Goal: Use online tool/utility: Use online tool/utility

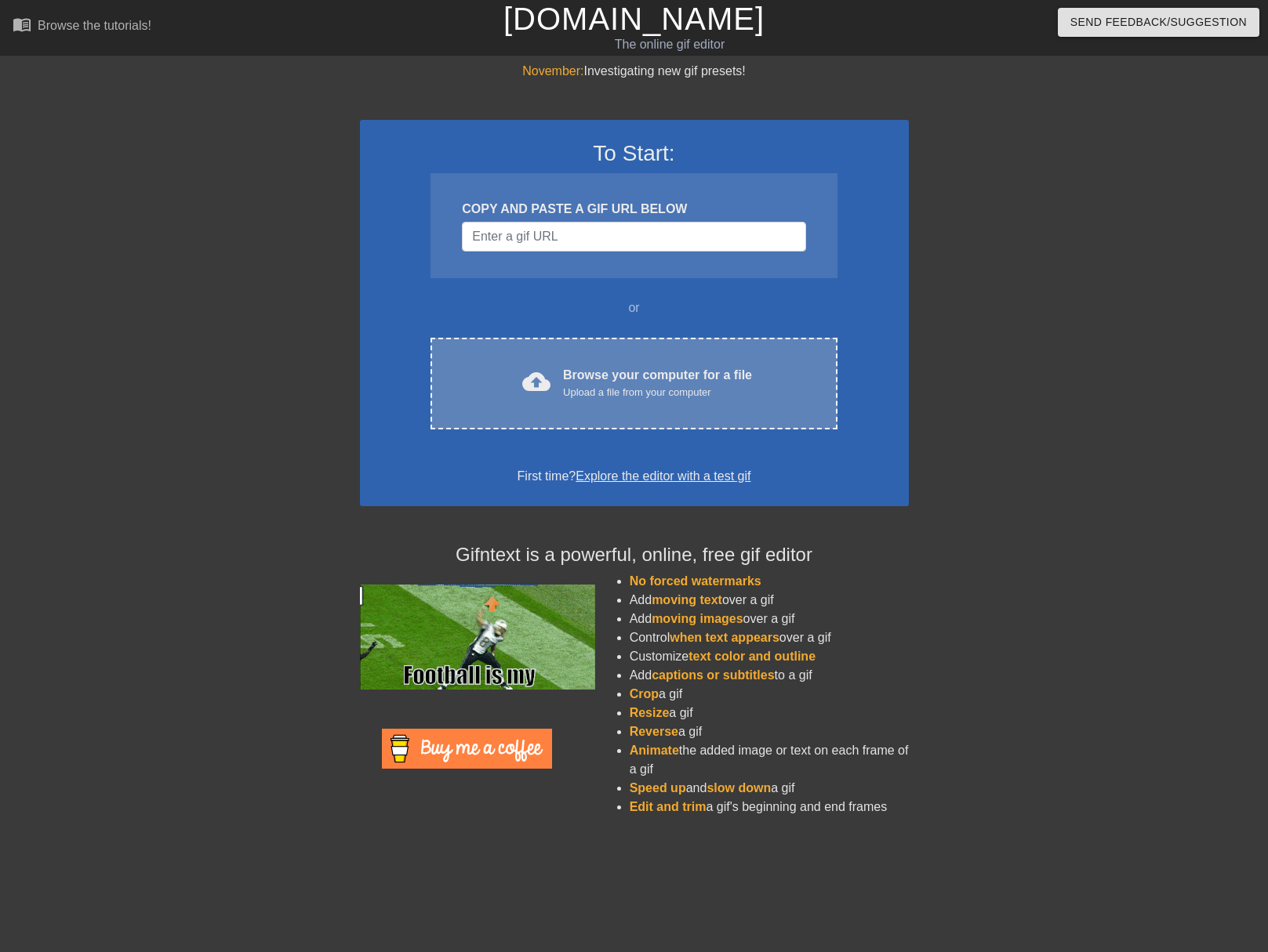
click at [617, 356] on div "cloud_upload Browse your computer for a file Upload a file from your computer C…" at bounding box center [633, 383] width 406 height 91
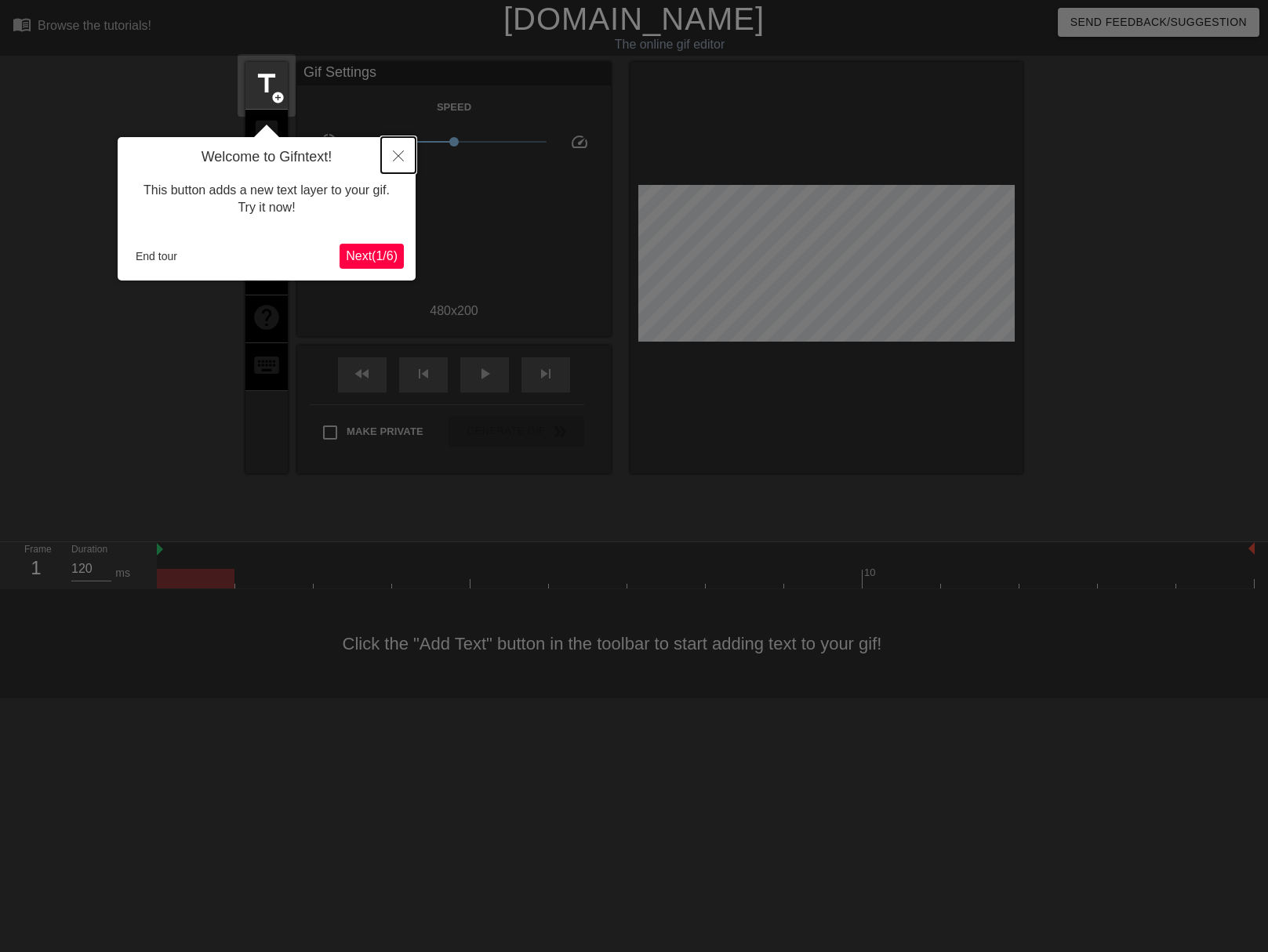
click at [405, 157] on button "Close" at bounding box center [399, 154] width 35 height 36
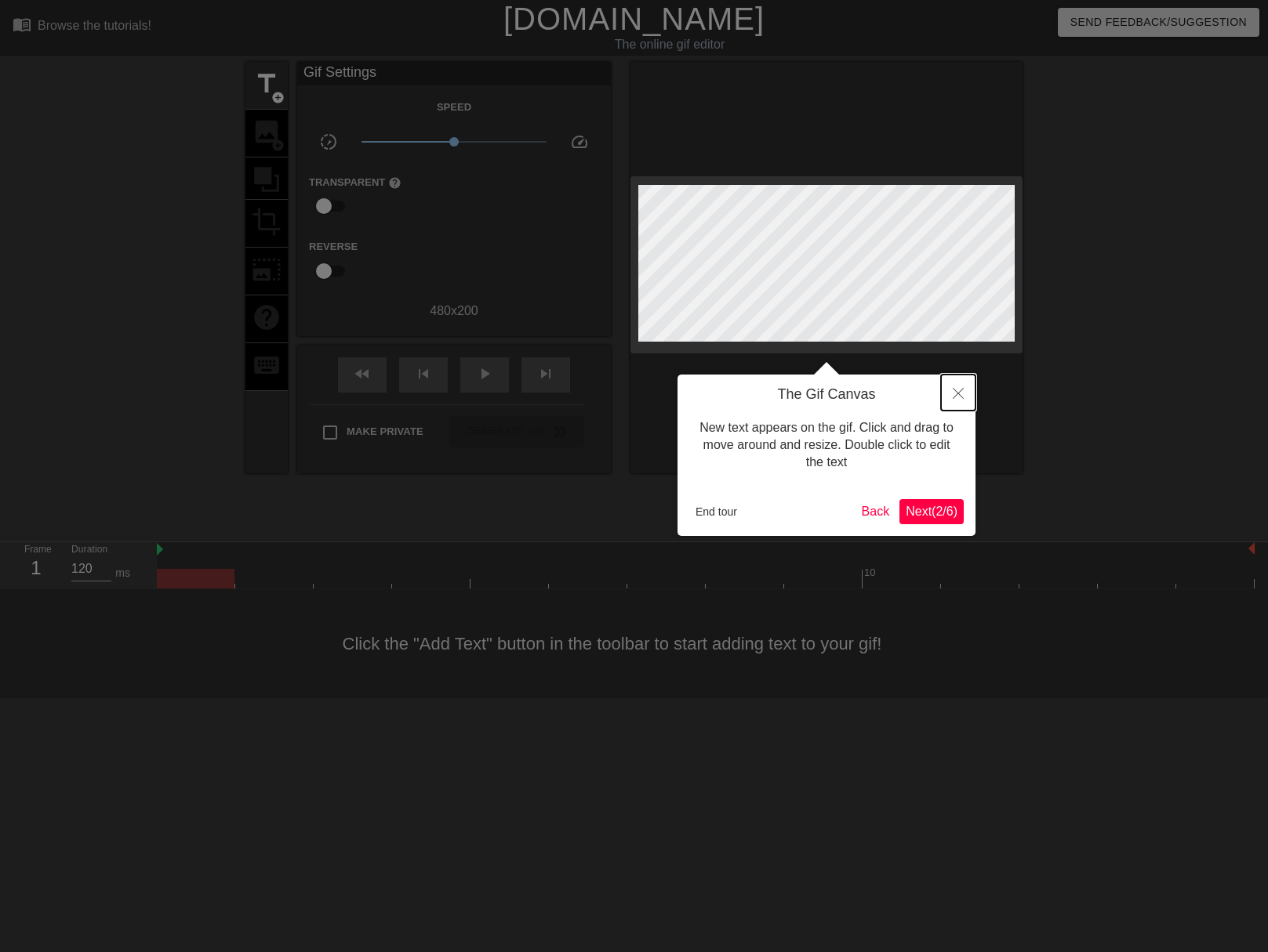
click at [955, 392] on icon "Close" at bounding box center [957, 393] width 11 height 11
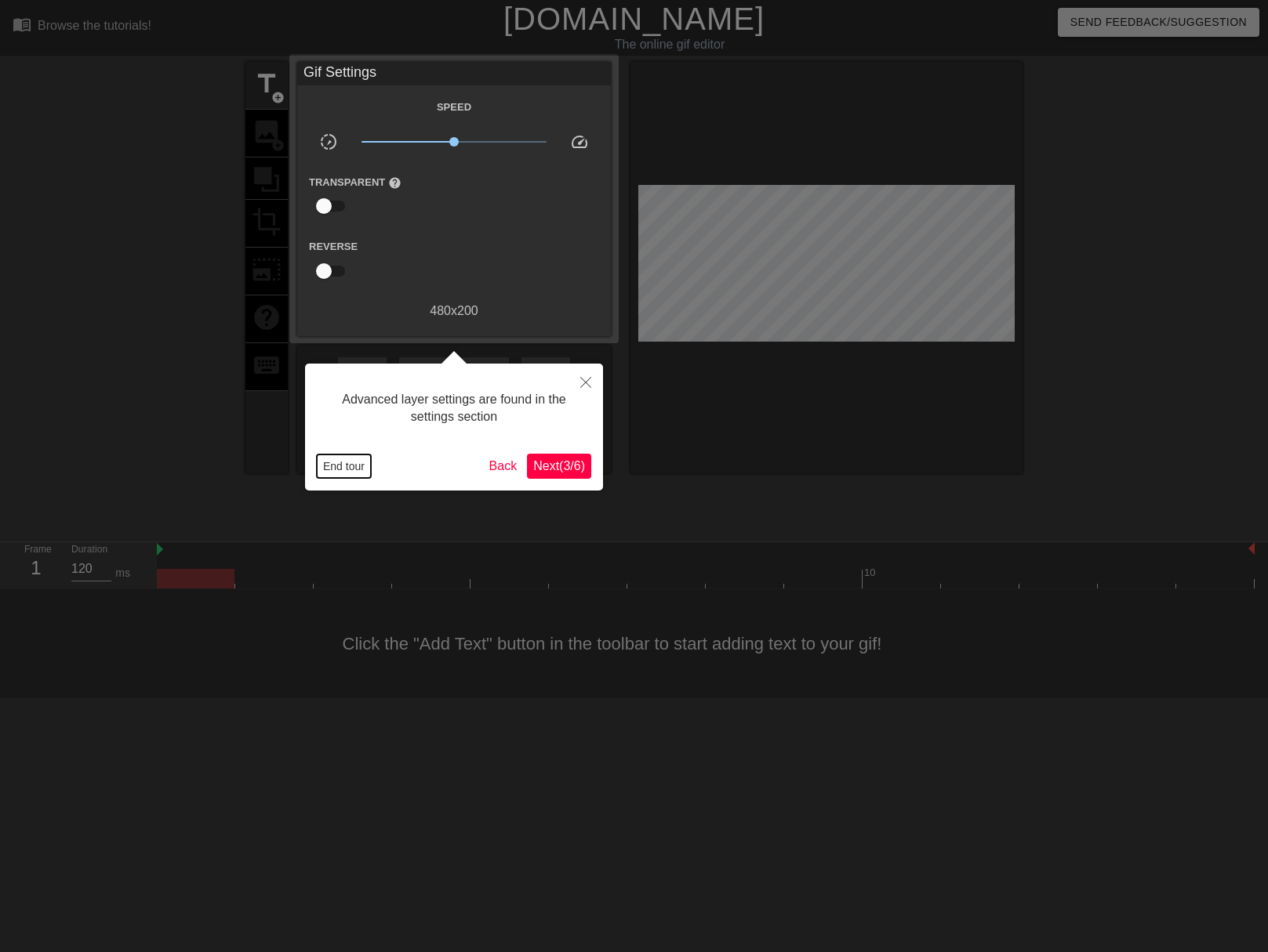
click at [338, 466] on button "End tour" at bounding box center [343, 466] width 54 height 23
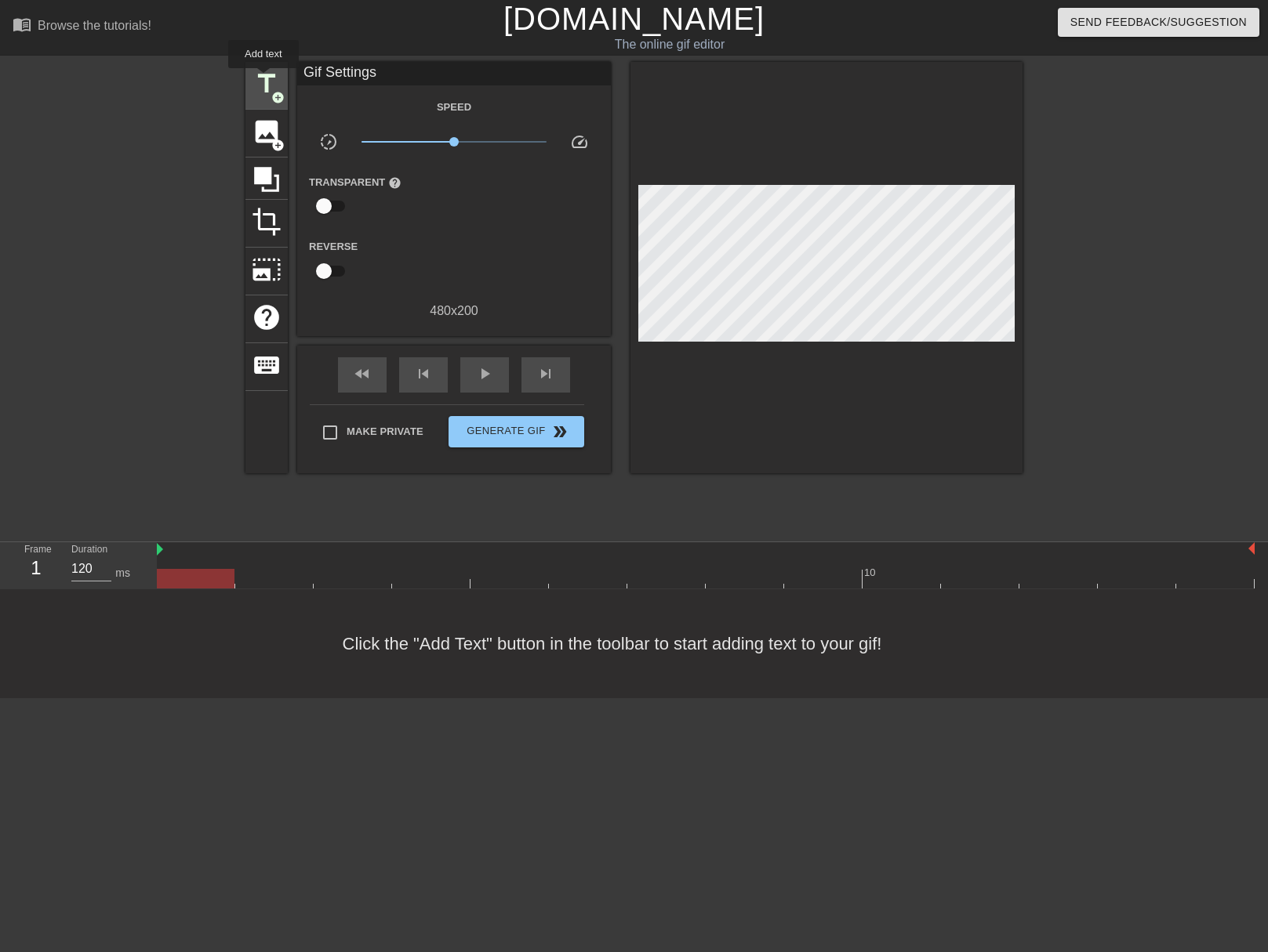
click at [263, 79] on span "title" at bounding box center [267, 84] width 30 height 30
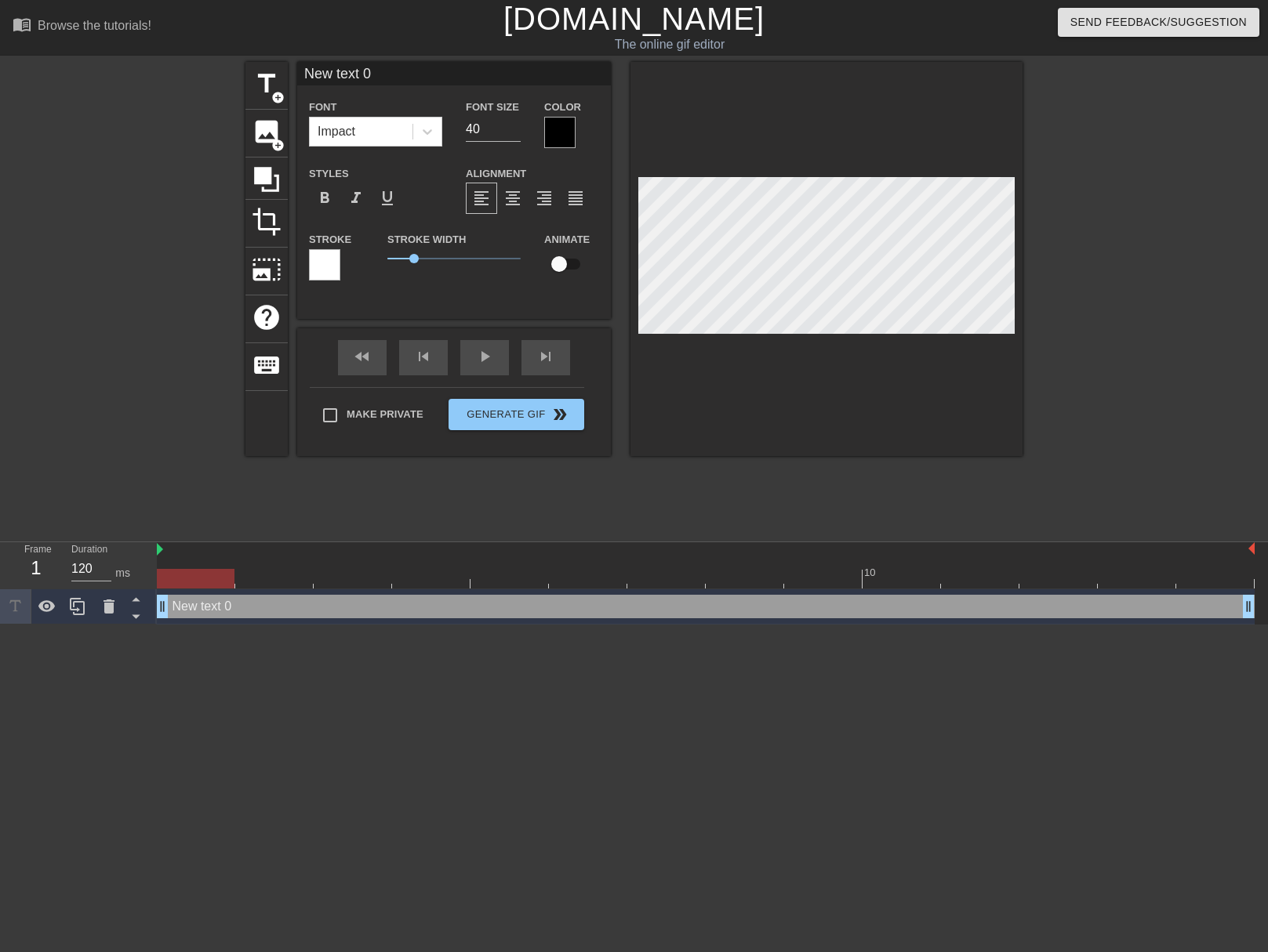
scroll to position [2, 4]
type input "N"
type textarea "N"
type input "G"
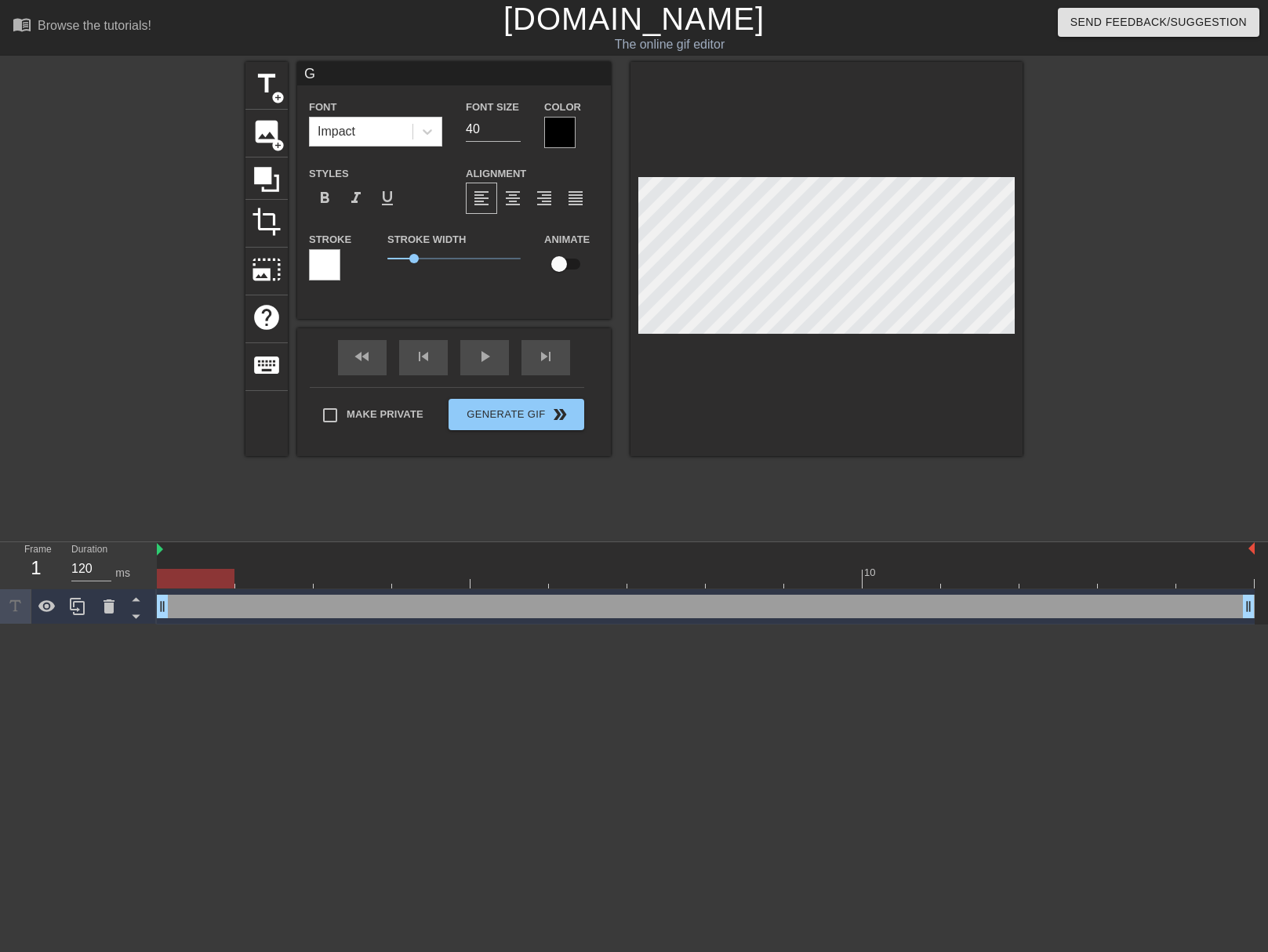
type textarea "G"
type input "Go"
type textarea "Go"
type input "Goo"
type textarea "Goo"
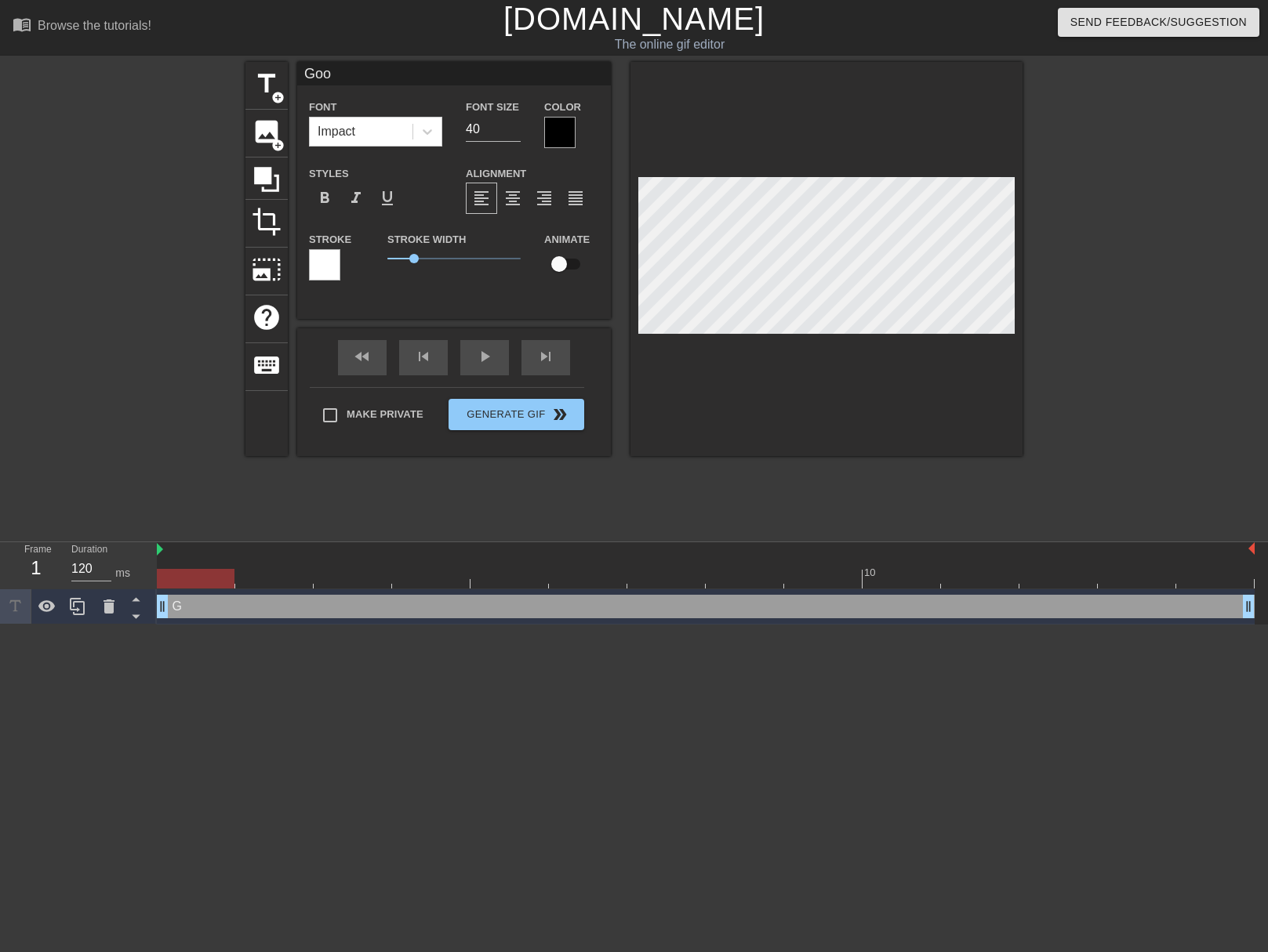
type input "Good"
type textarea "Good"
type input "Goodb"
type textarea "Goodb"
type input "Goodby"
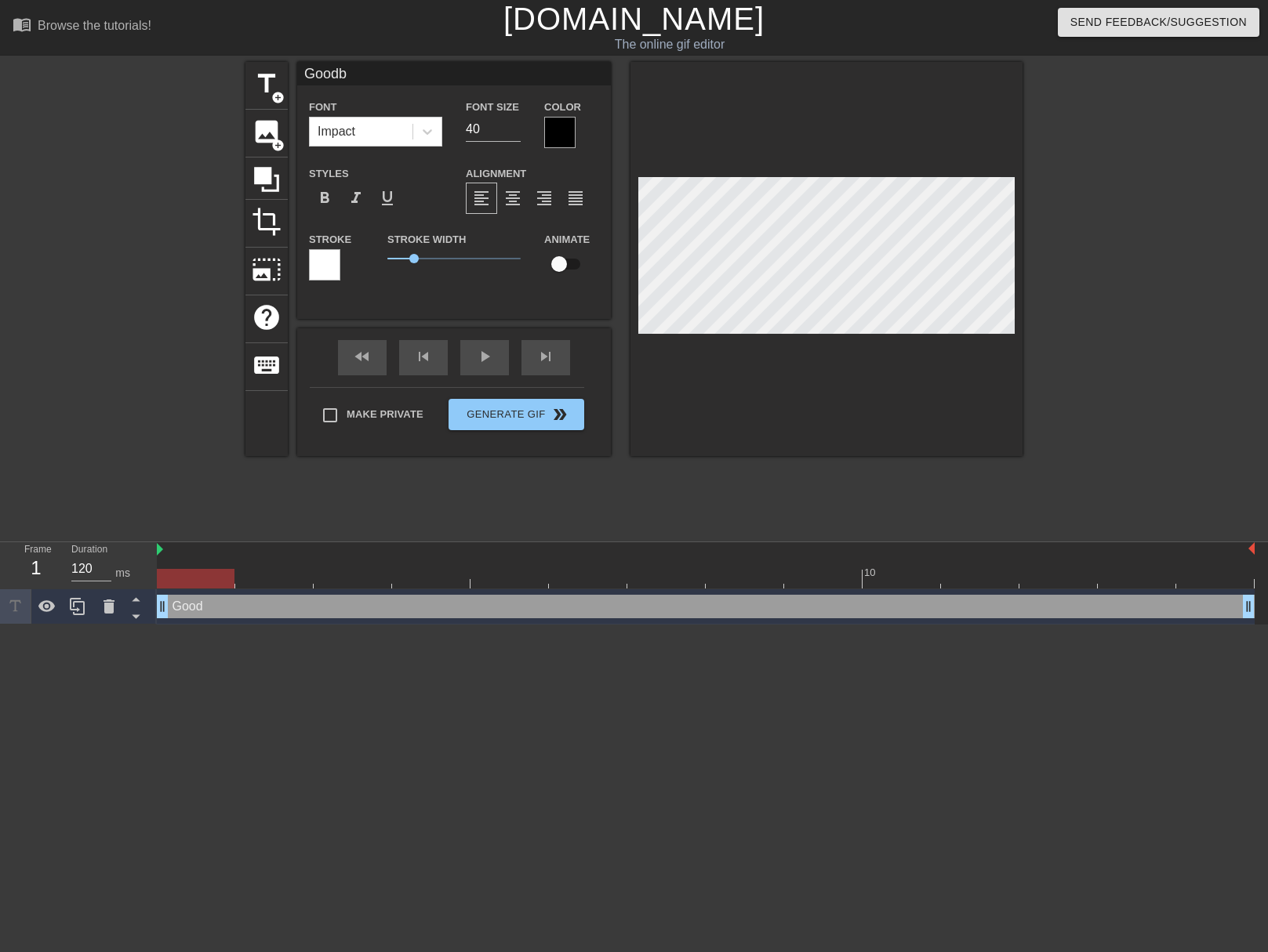
type textarea "Goodby"
type input "Goodbye"
type textarea "Goodbye"
type input "Goodbye"
type textarea "Goodbye"
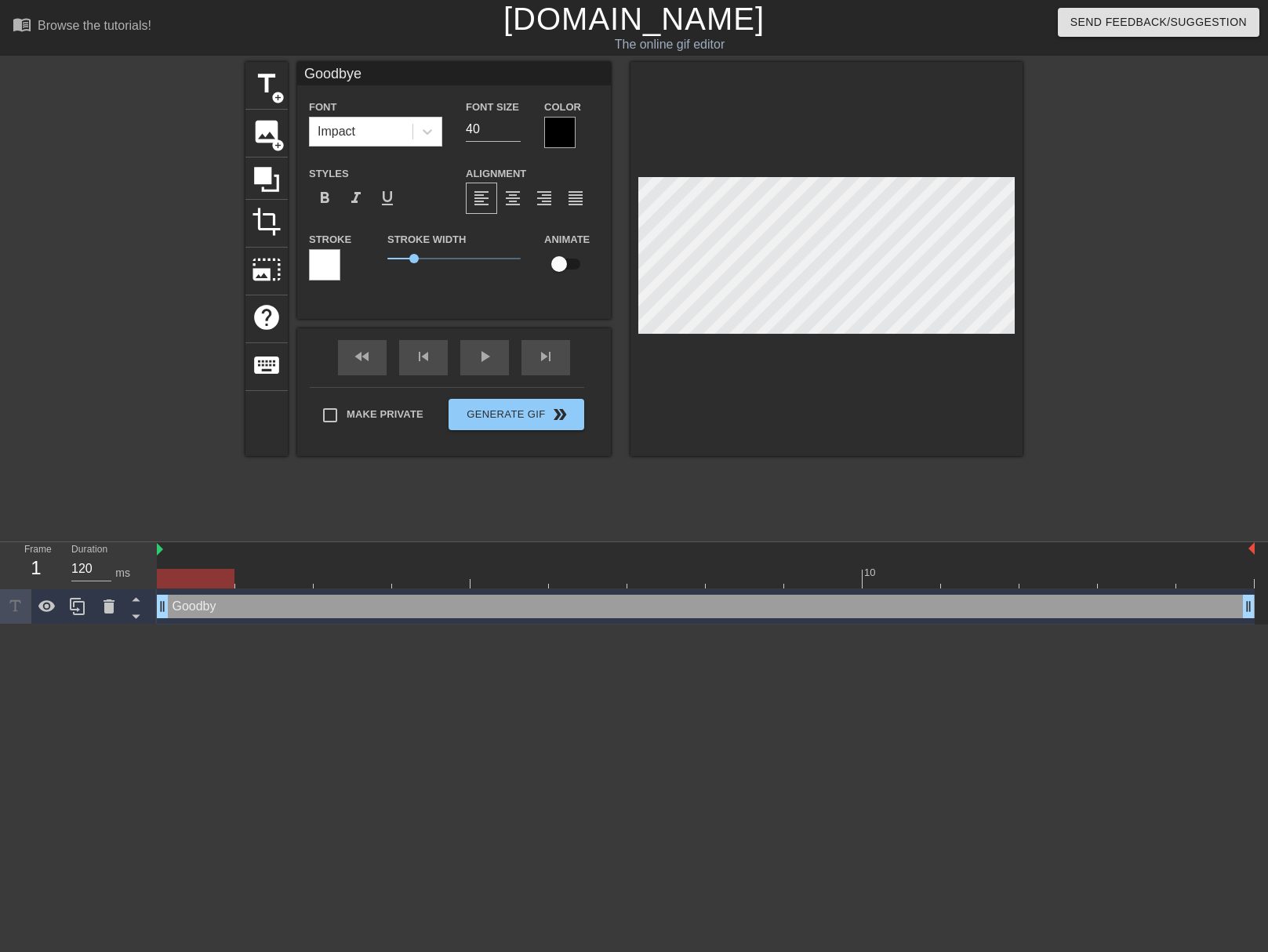
scroll to position [2, 4]
type input "Goodbye T"
type textarea "Goodbye T"
click at [556, 134] on div at bounding box center [560, 133] width 32 height 32
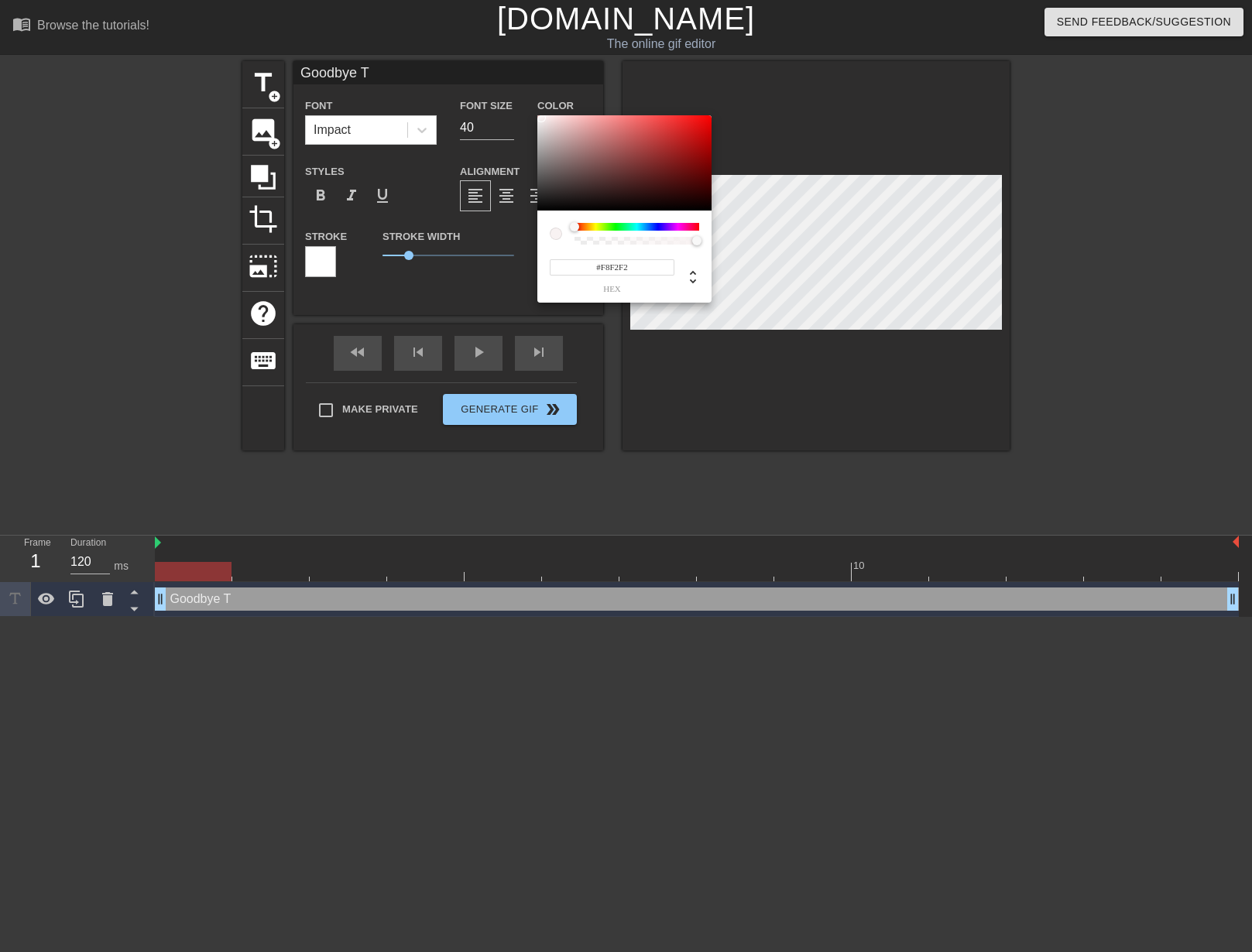
type input "#FFFFFF"
drag, startPoint x: 539, startPoint y: 116, endPoint x: 521, endPoint y: 96, distance: 26.9
click at [521, 96] on div "#FFFFFF hex" at bounding box center [626, 476] width 1252 height 952
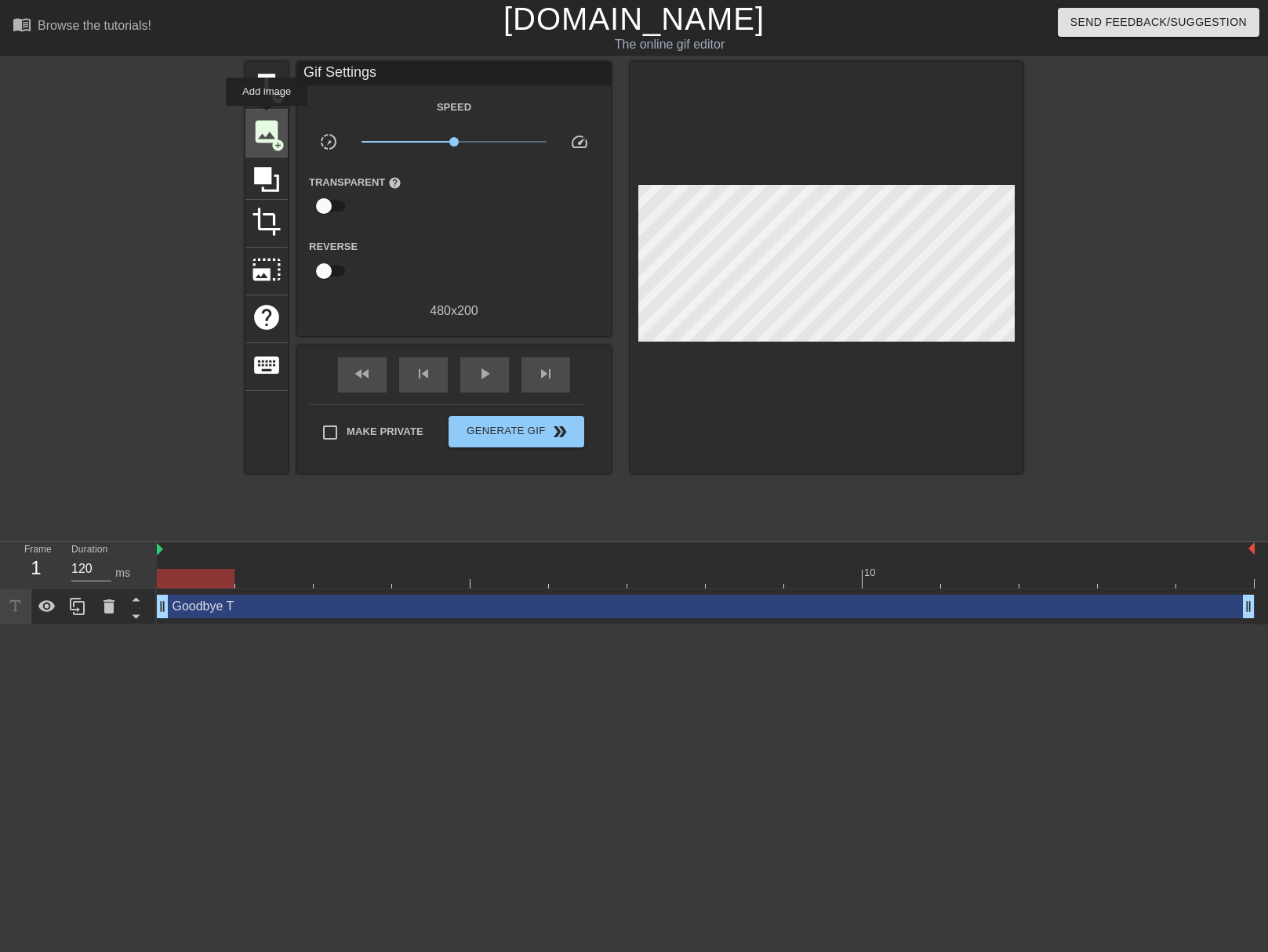
click at [267, 117] on span "image" at bounding box center [267, 132] width 30 height 30
click at [259, 86] on span "title" at bounding box center [267, 84] width 30 height 30
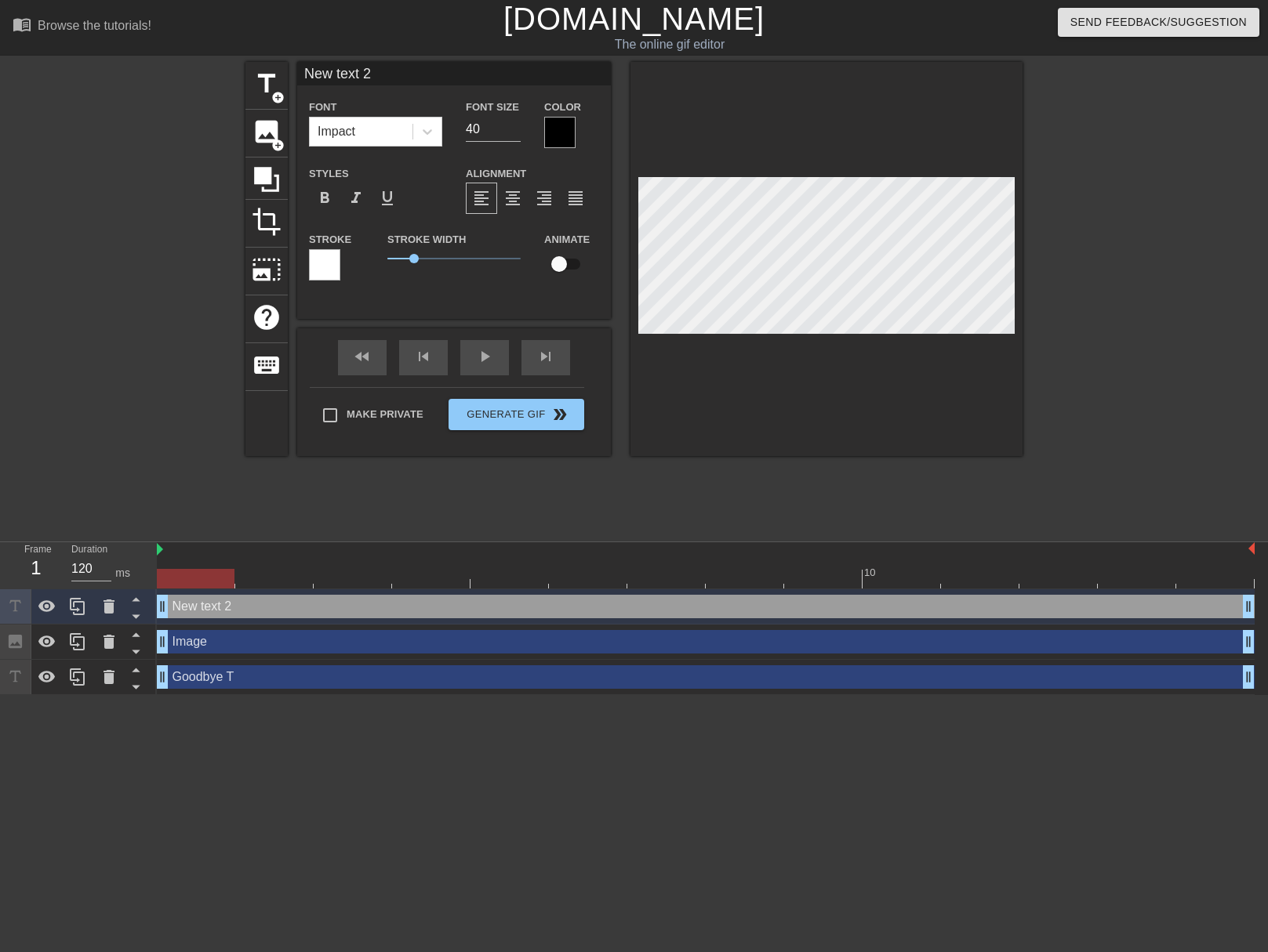
type input "G"
type textarea "G"
type input "Go"
type textarea "Go"
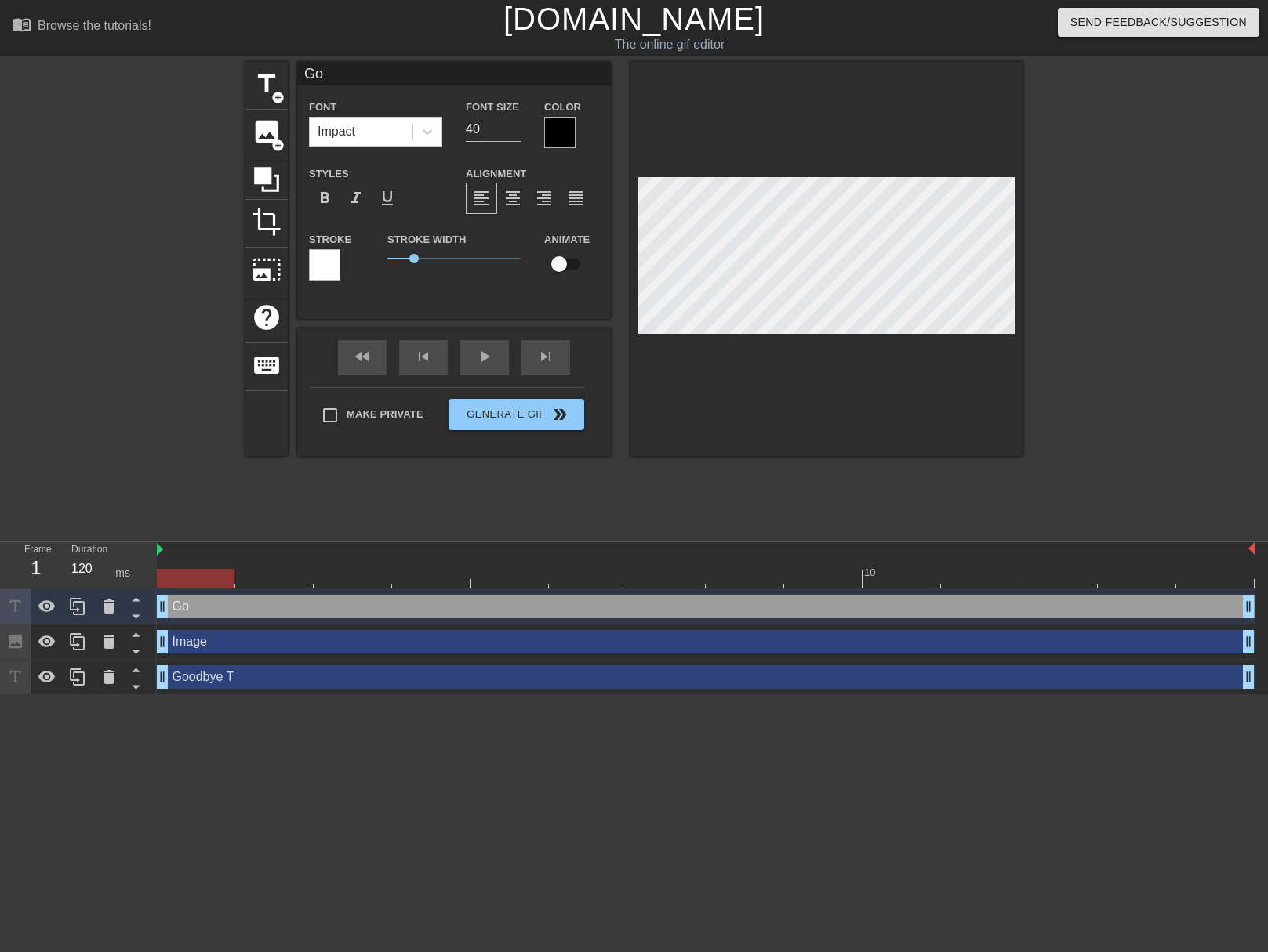
type input "Goo"
type textarea "Goo"
type input "Good"
type textarea "Good"
type input "Good"
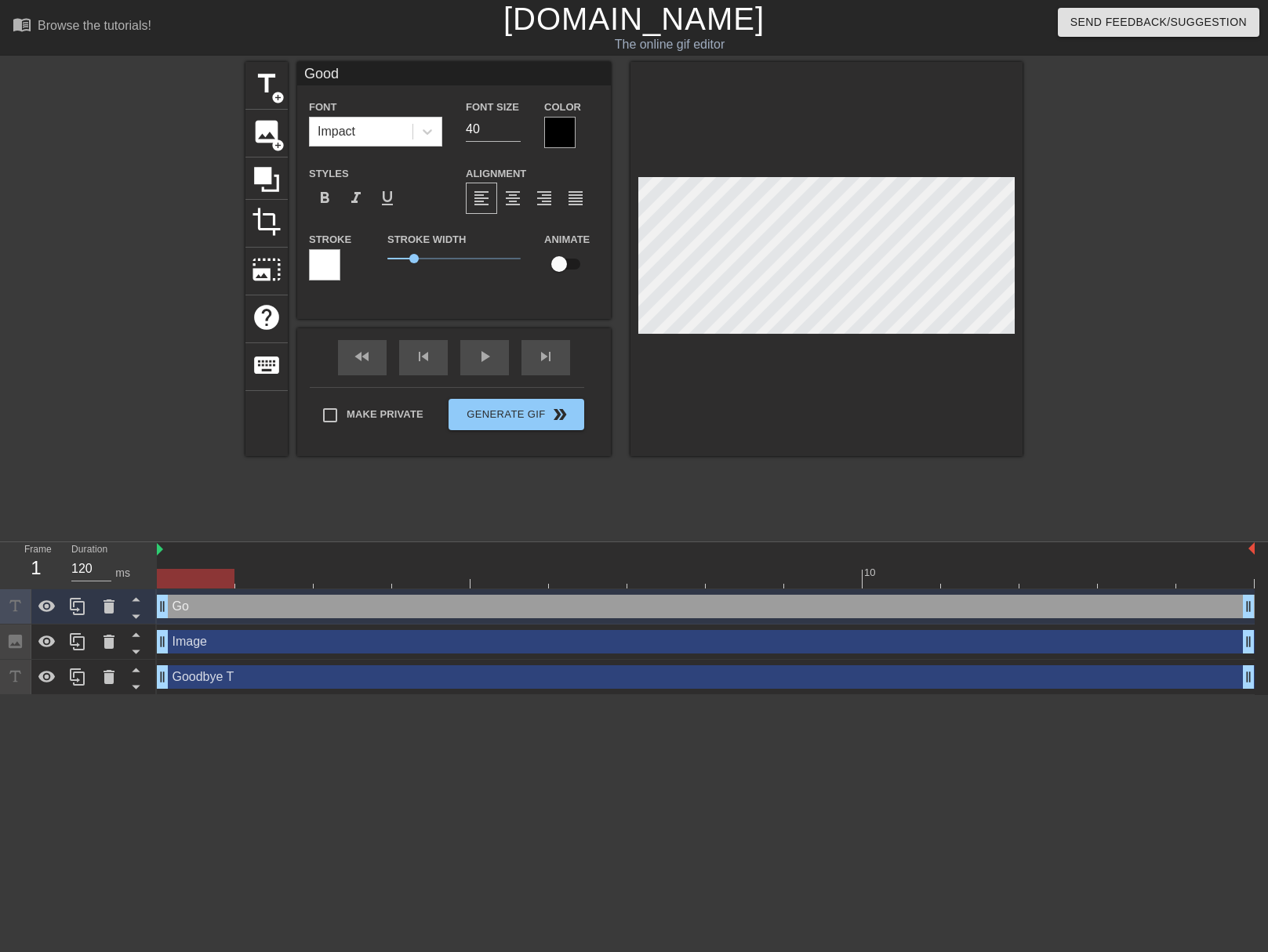
type textarea "Good"
click at [105, 608] on icon at bounding box center [109, 606] width 11 height 14
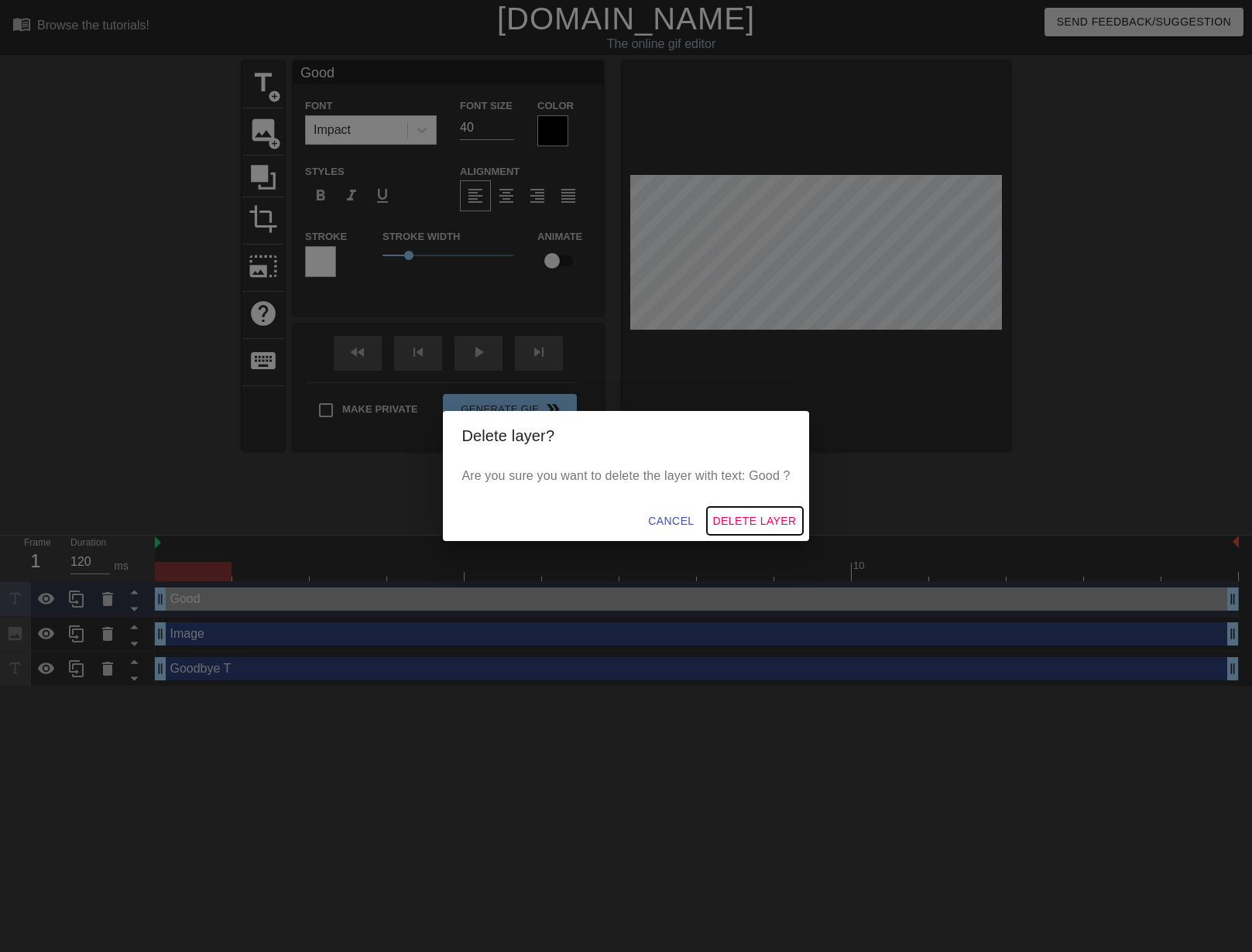
click at [749, 515] on span "Delete Layer" at bounding box center [755, 522] width 84 height 20
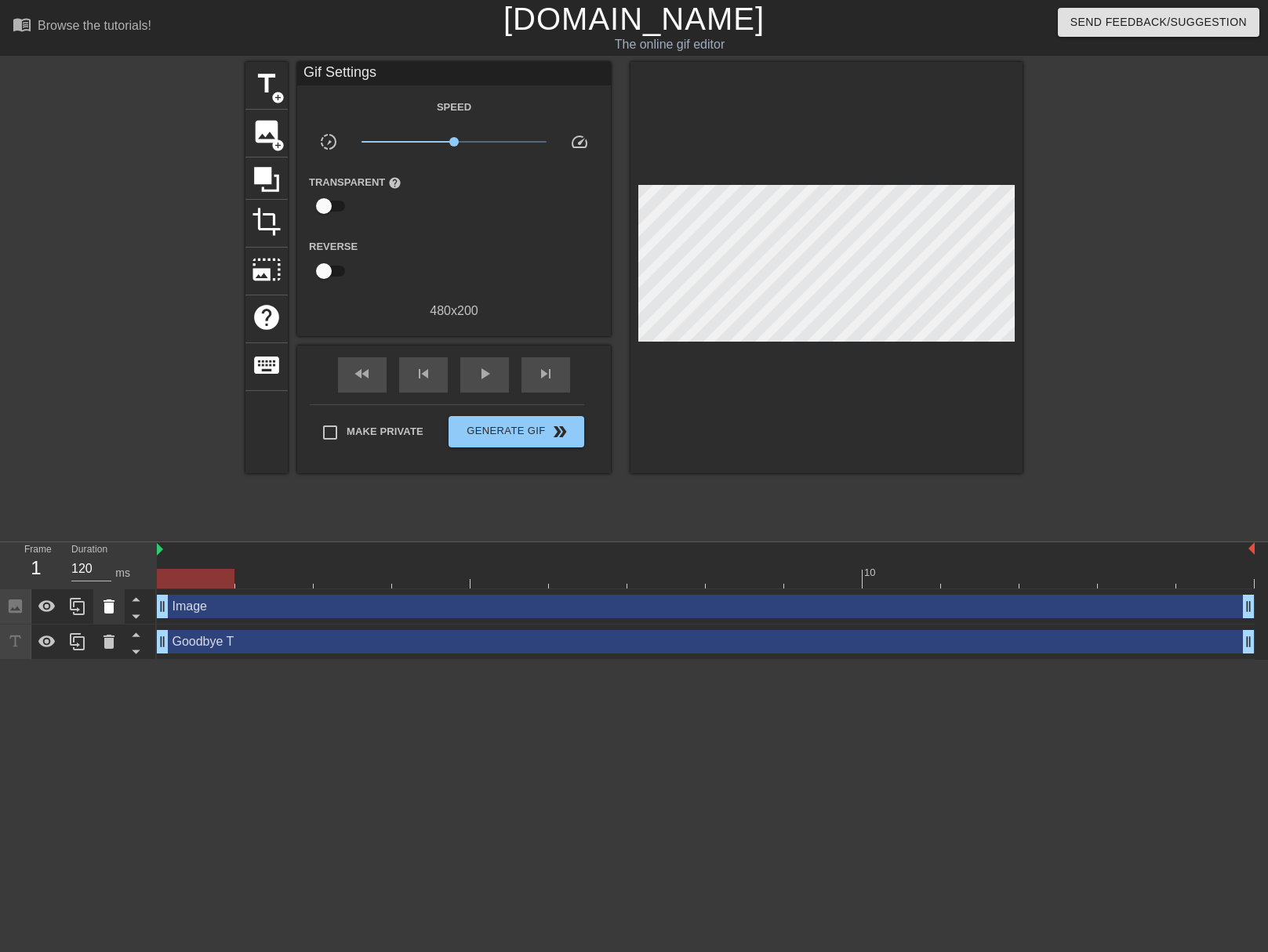
click at [104, 613] on icon at bounding box center [109, 606] width 19 height 19
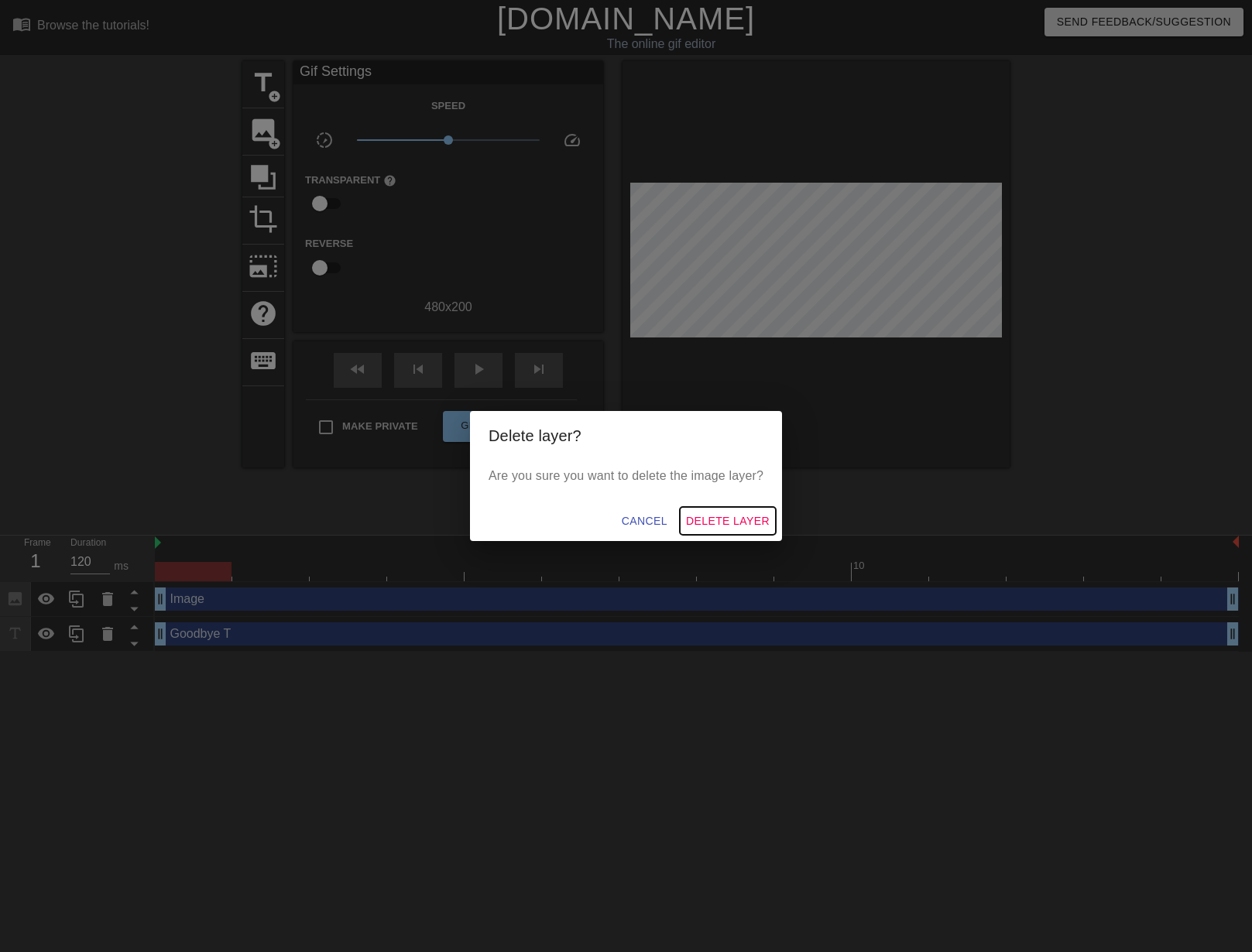
click at [750, 514] on span "Delete Layer" at bounding box center [727, 522] width 84 height 20
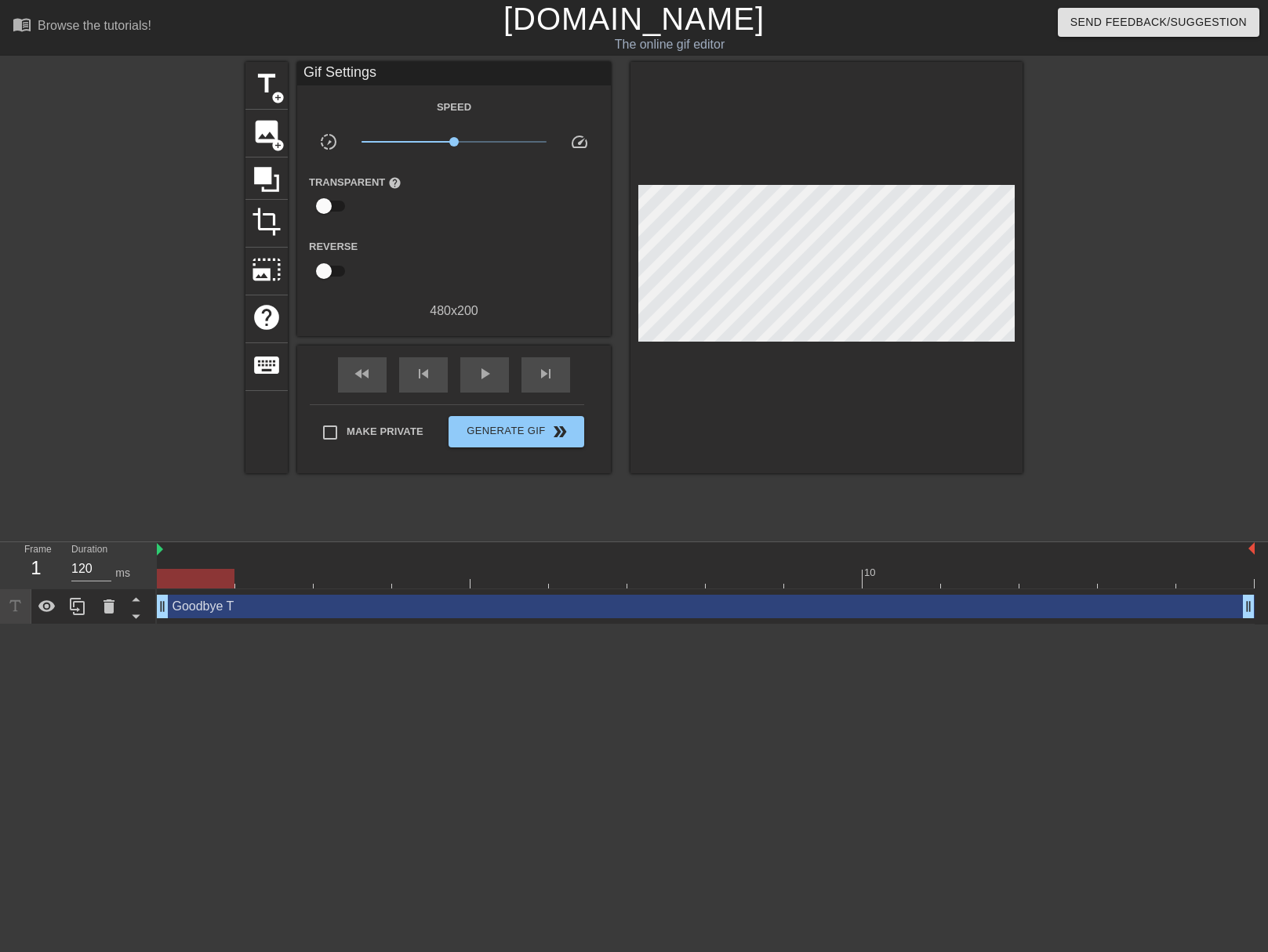
click at [184, 611] on div "Goodbye T drag_handle drag_handle" at bounding box center [706, 607] width 1098 height 23
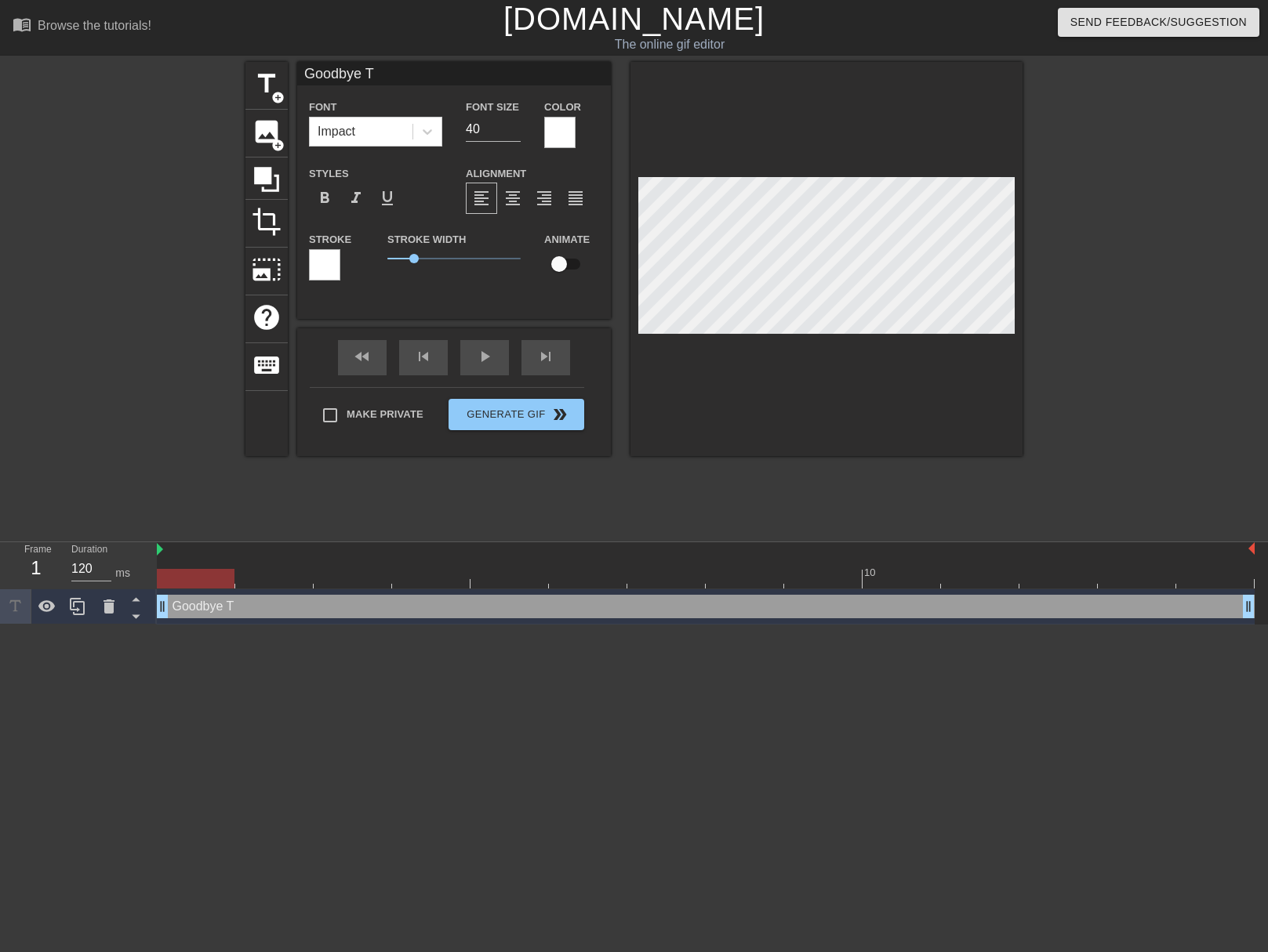
click at [328, 257] on div at bounding box center [325, 265] width 32 height 32
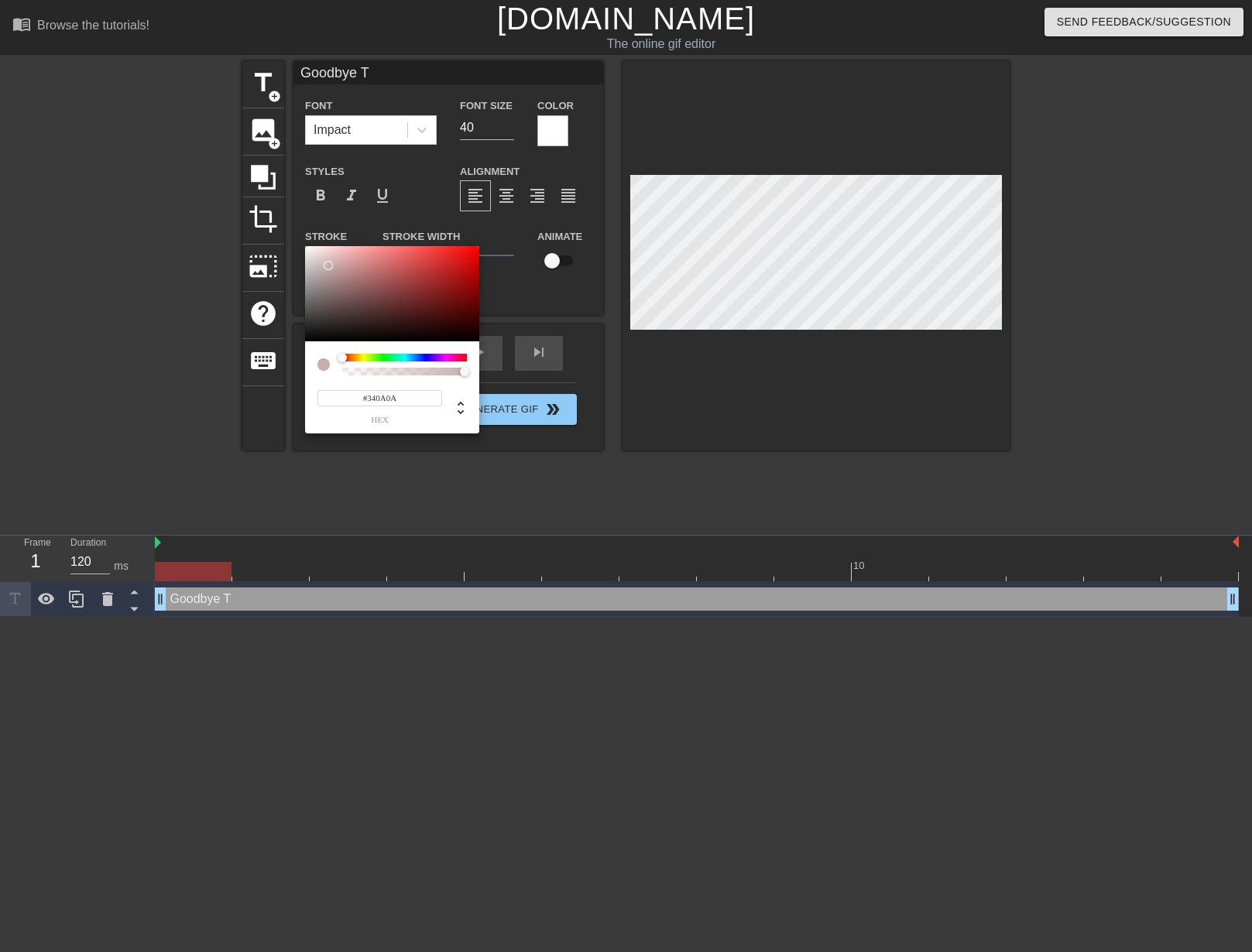
type input "#000000"
drag, startPoint x: 328, startPoint y: 266, endPoint x: 517, endPoint y: 362, distance: 212.0
click at [517, 362] on div "#000000 hex" at bounding box center [626, 476] width 1252 height 952
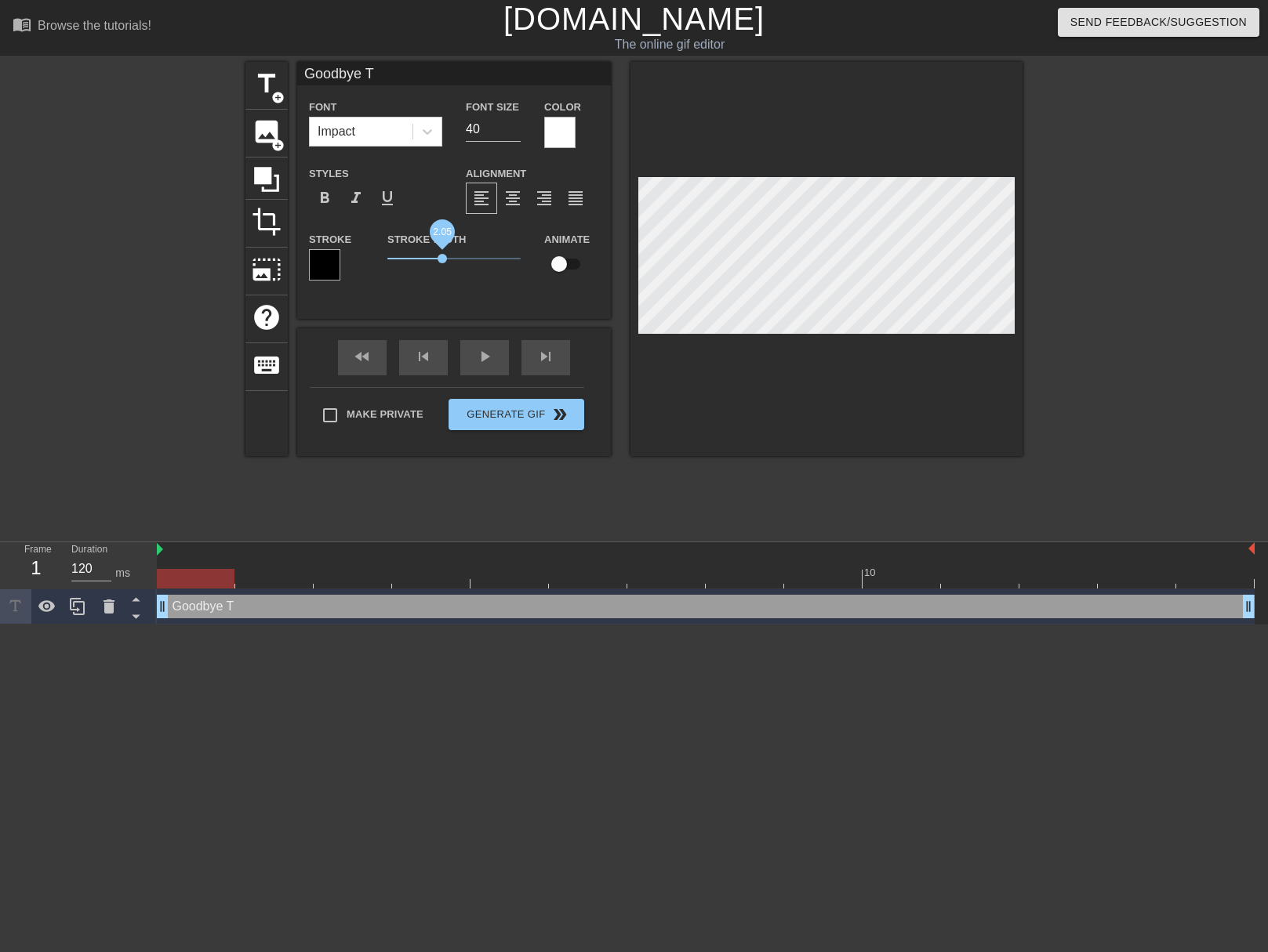
drag, startPoint x: 416, startPoint y: 255, endPoint x: 442, endPoint y: 257, distance: 26.1
click at [442, 257] on span "2.05" at bounding box center [442, 258] width 9 height 9
type input "Goodbye [PERSON_NAME]"
type textarea "Goodbye [PERSON_NAME]"
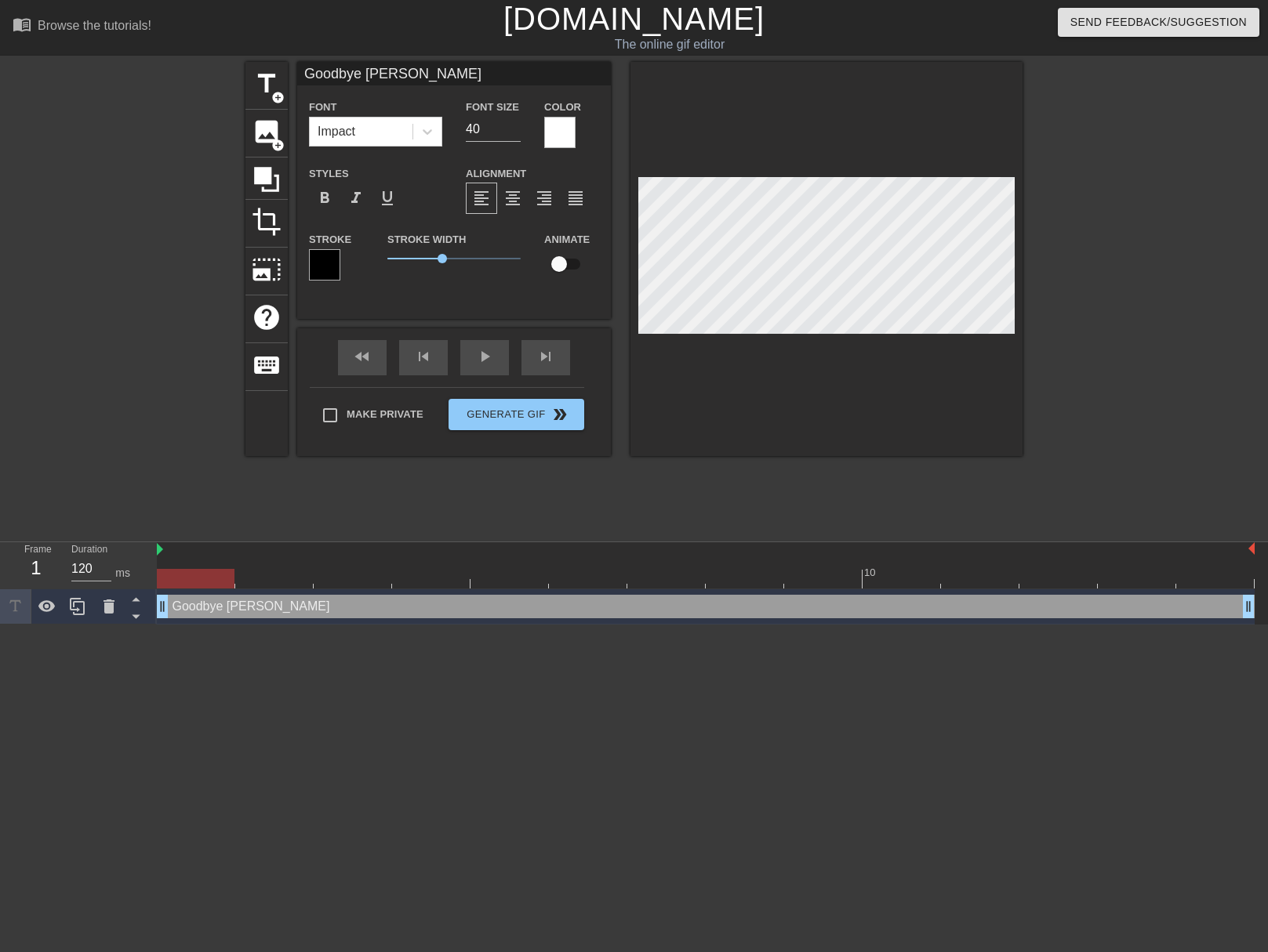
type input "Goodbye [PERSON_NAME]"
type textarea "Goodbye [PERSON_NAME]"
type input "Goodbye Tiar"
type textarea "Goodbye Tiar"
type input "Goodbye [PERSON_NAME]"
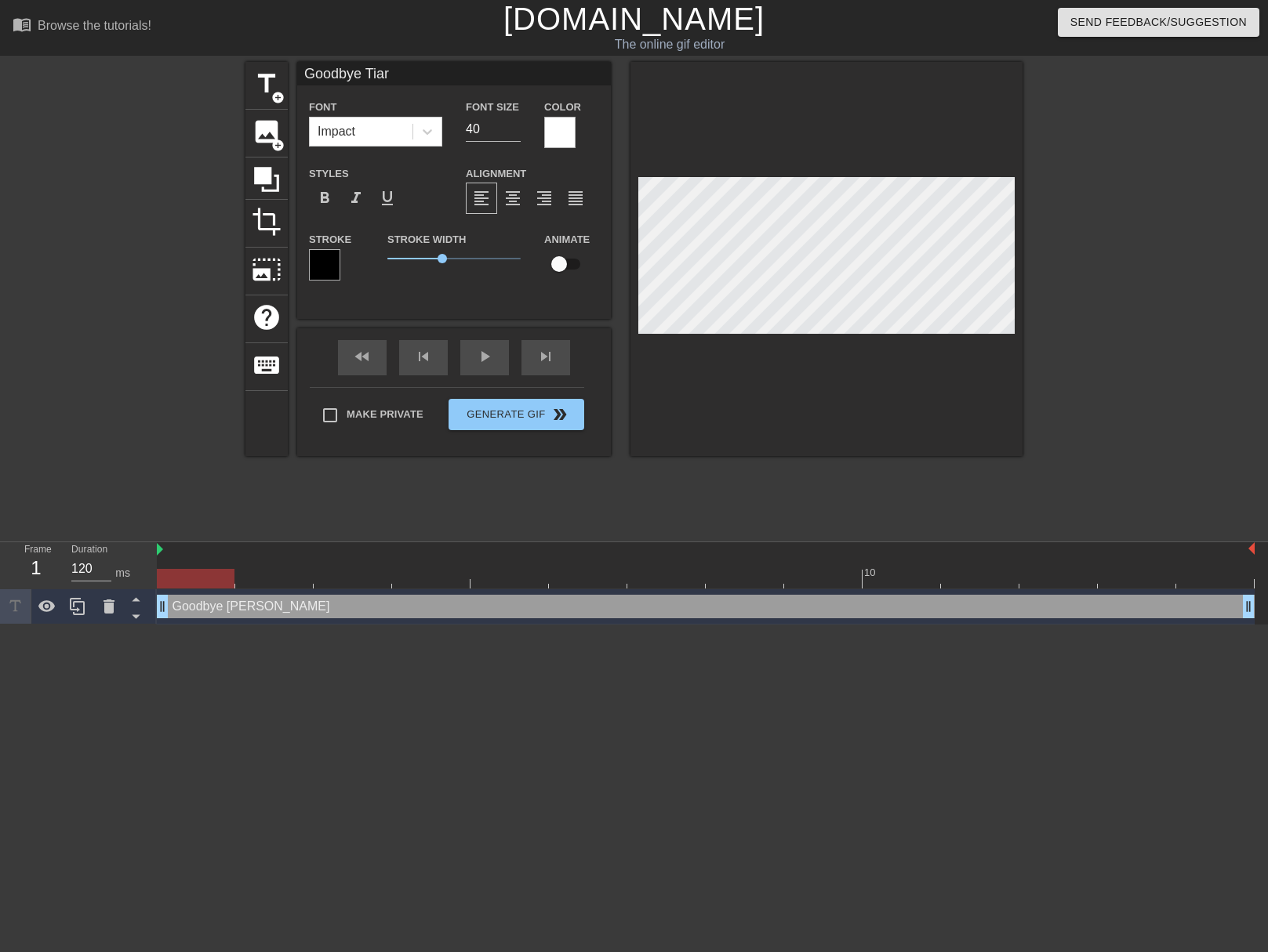
type textarea "Goodbye [PERSON_NAME]"
type input "Goodbye Tiarna"
type textarea "Goodbye Tiarna"
drag, startPoint x: 443, startPoint y: 257, endPoint x: 435, endPoint y: 260, distance: 8.5
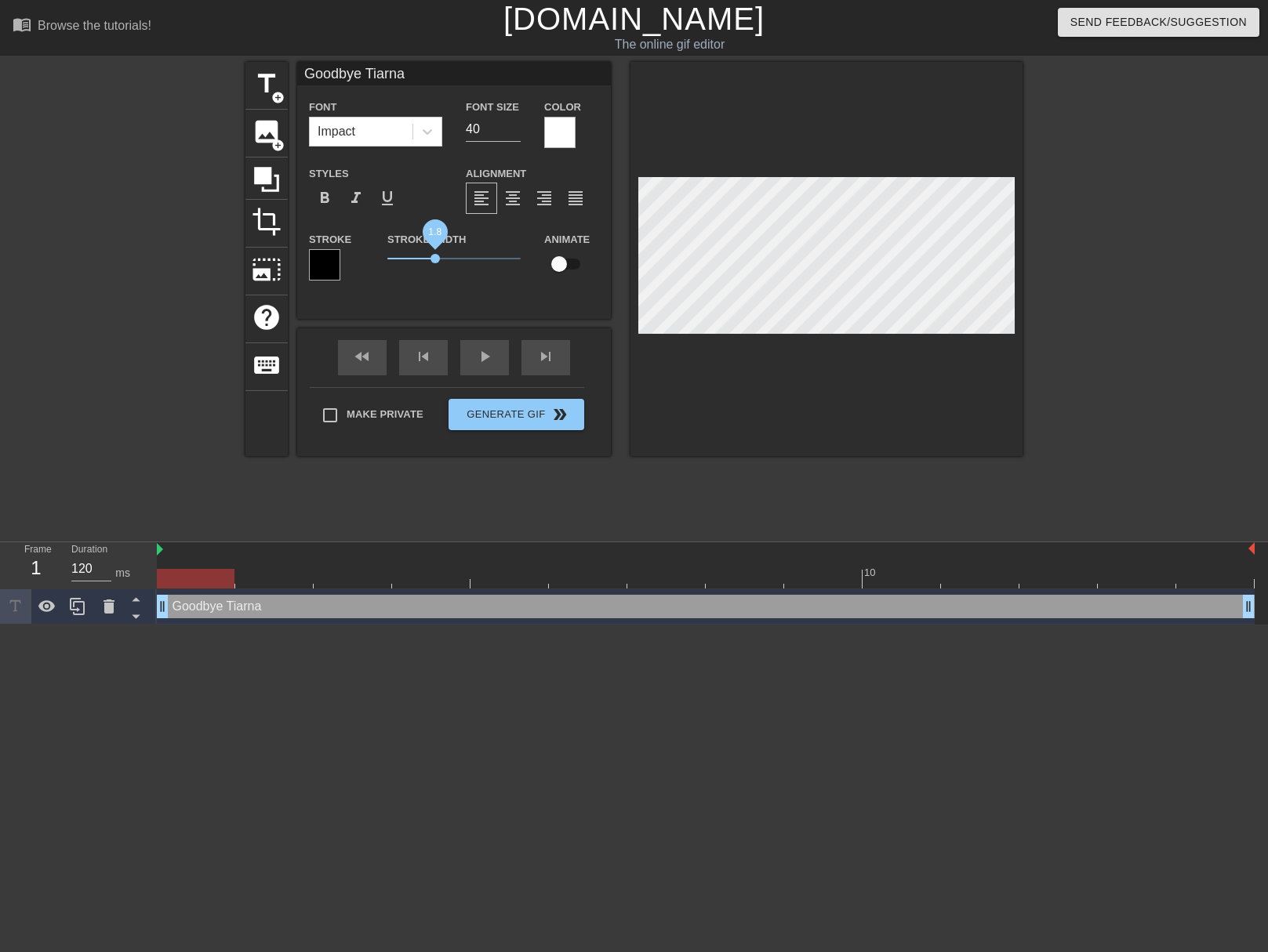
click at [435, 260] on span "1.8" at bounding box center [434, 258] width 9 height 9
click at [448, 310] on div "Goodbye Tiarna Font Impact Font Size 40 Color Styles format_bold format_italic …" at bounding box center [454, 191] width 314 height 257
click at [1135, 289] on div at bounding box center [1158, 297] width 235 height 470
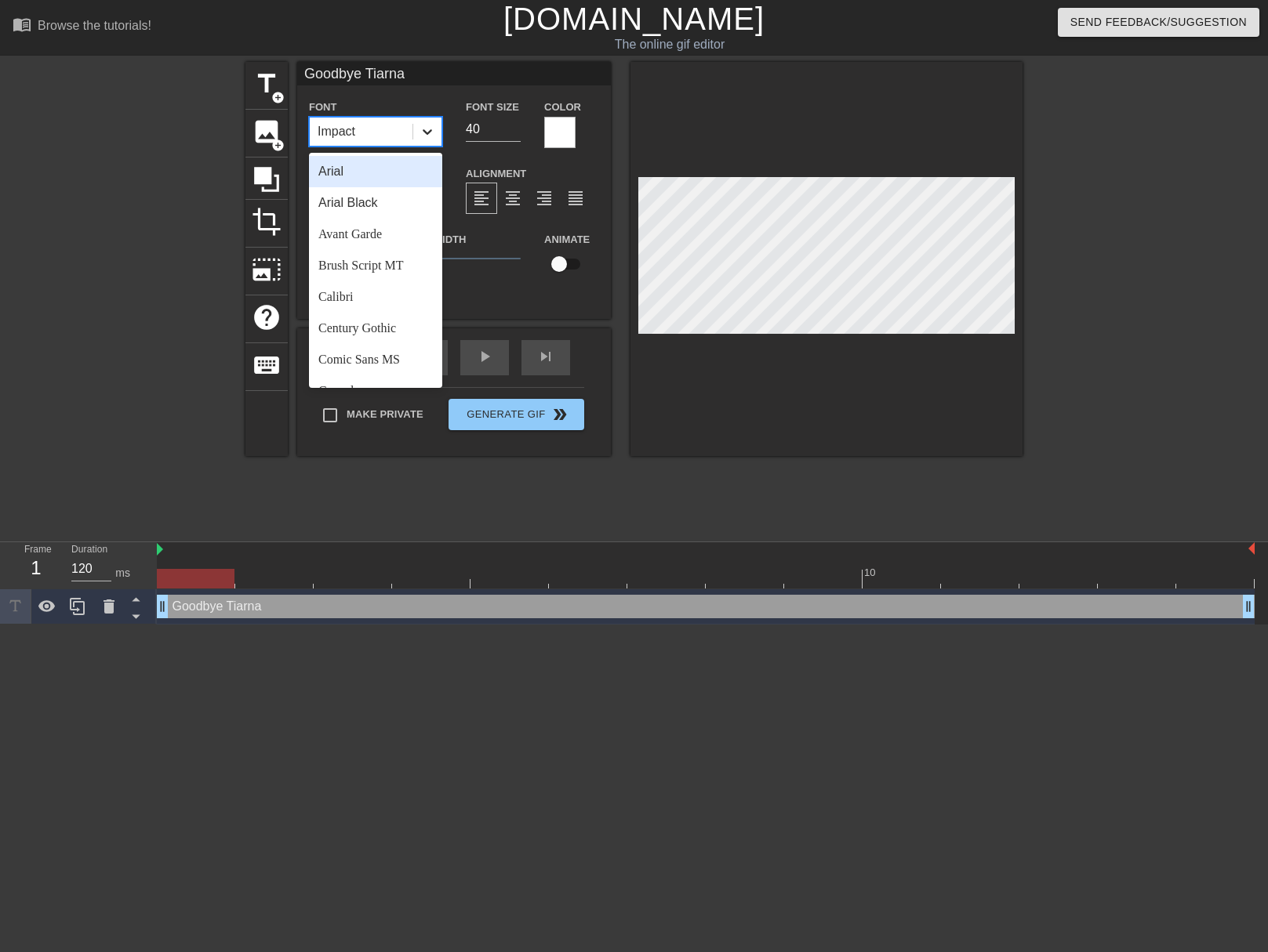
click at [433, 129] on icon at bounding box center [427, 131] width 16 height 16
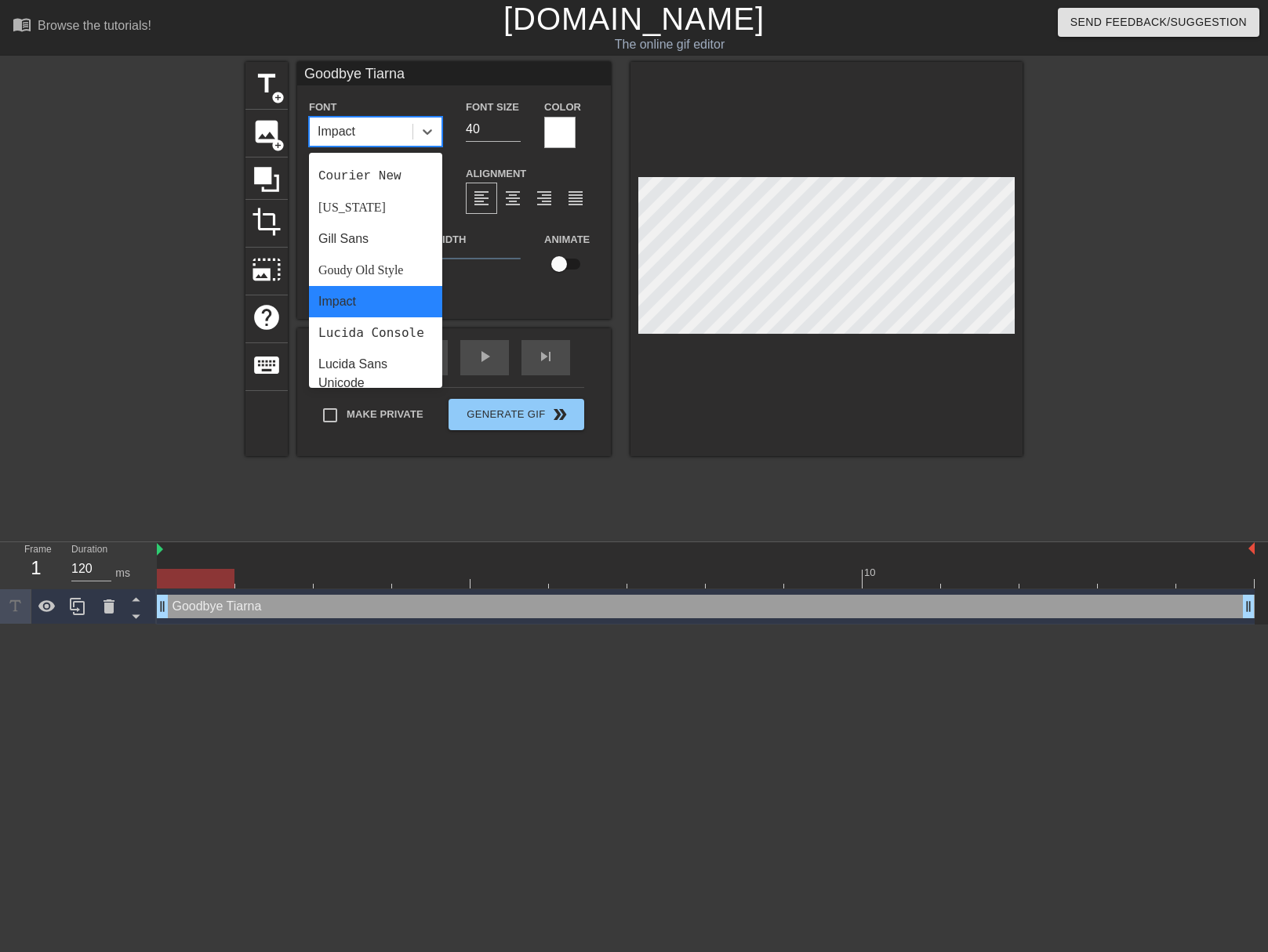
scroll to position [295, 0]
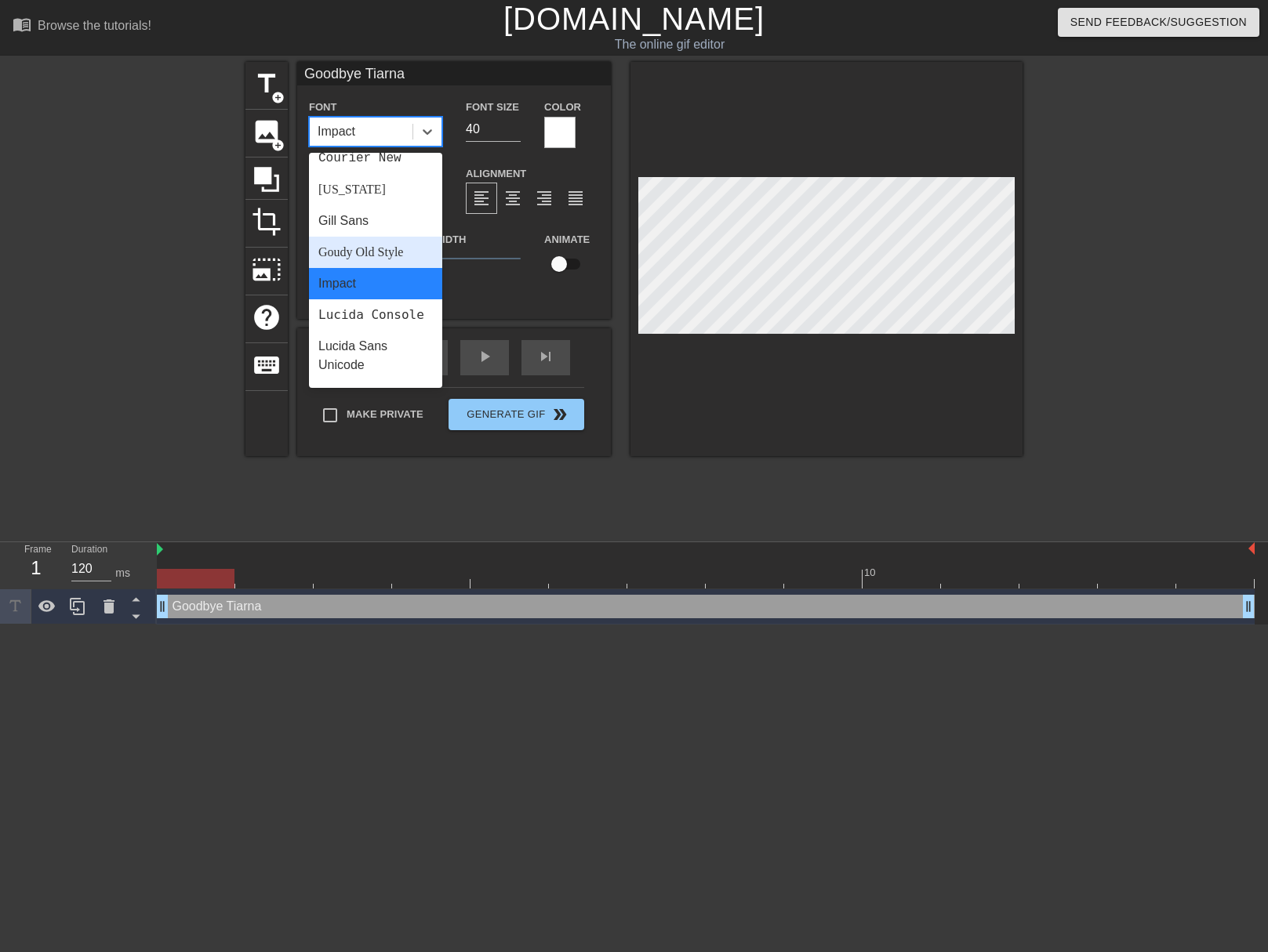
click at [377, 245] on div "Goudy Old Style" at bounding box center [375, 252] width 133 height 32
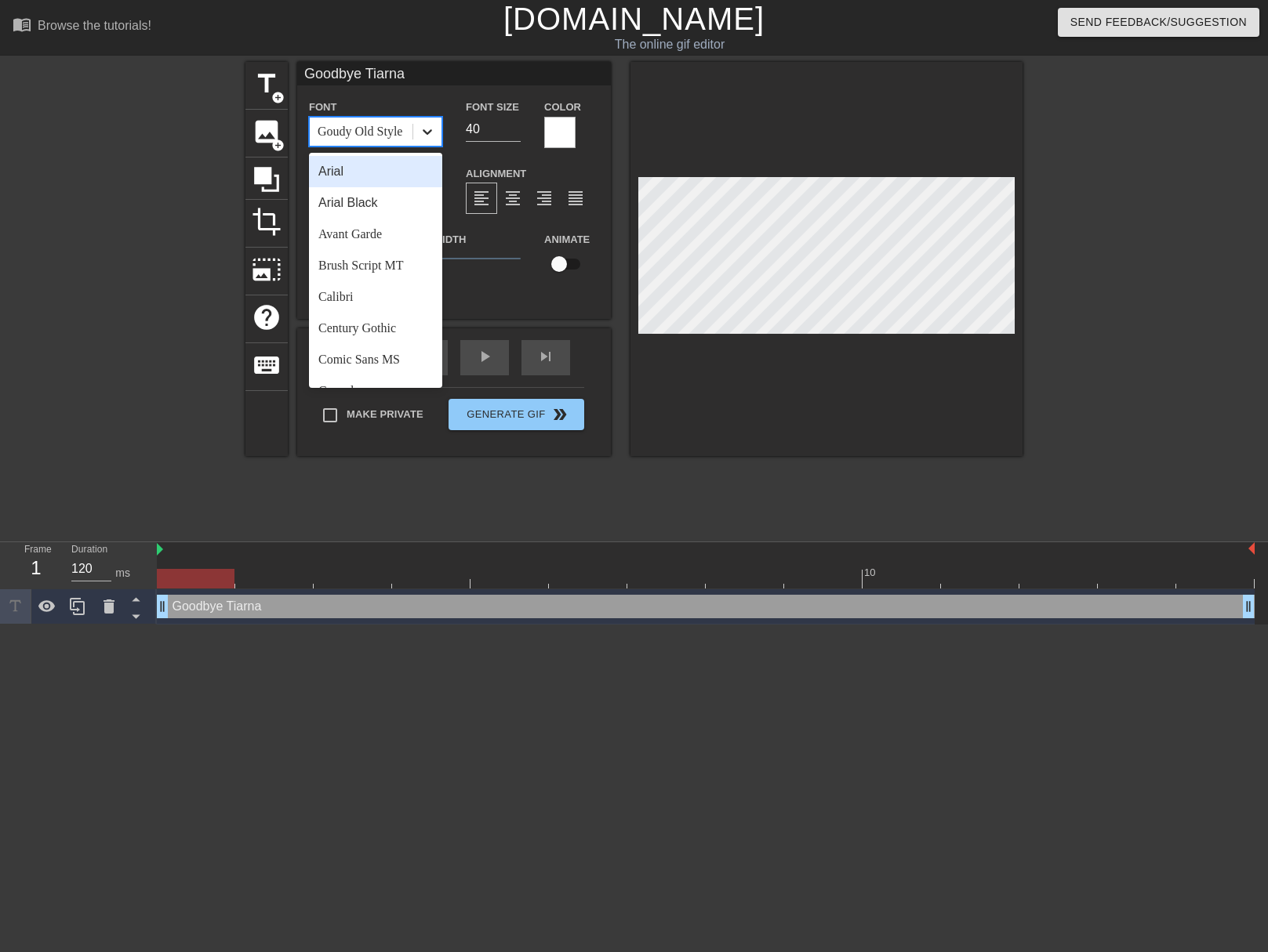
click at [428, 130] on icon at bounding box center [427, 131] width 16 height 16
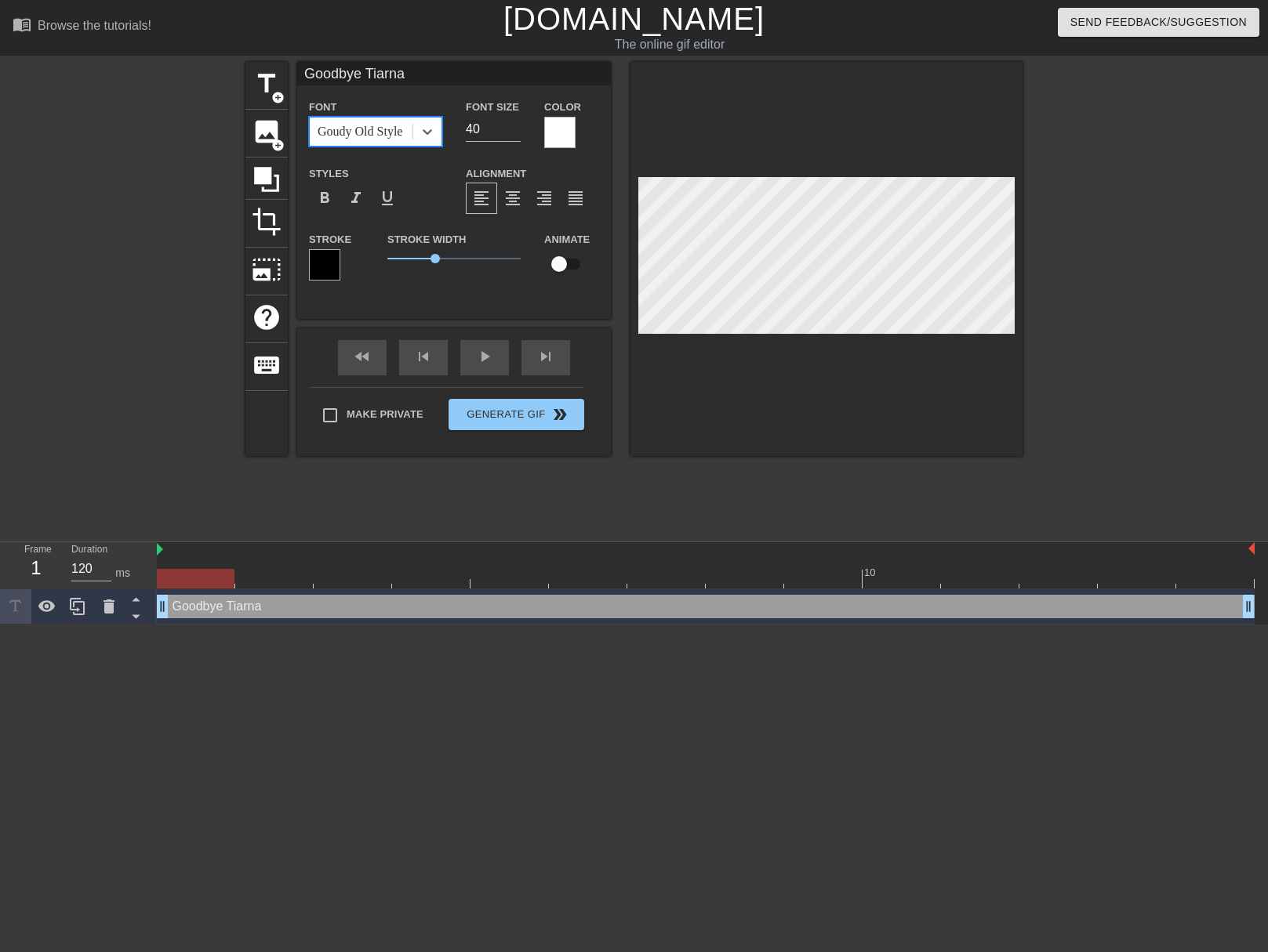
click at [385, 129] on div "Goudy Old Style" at bounding box center [360, 131] width 85 height 19
click at [420, 133] on icon at bounding box center [427, 131] width 16 height 16
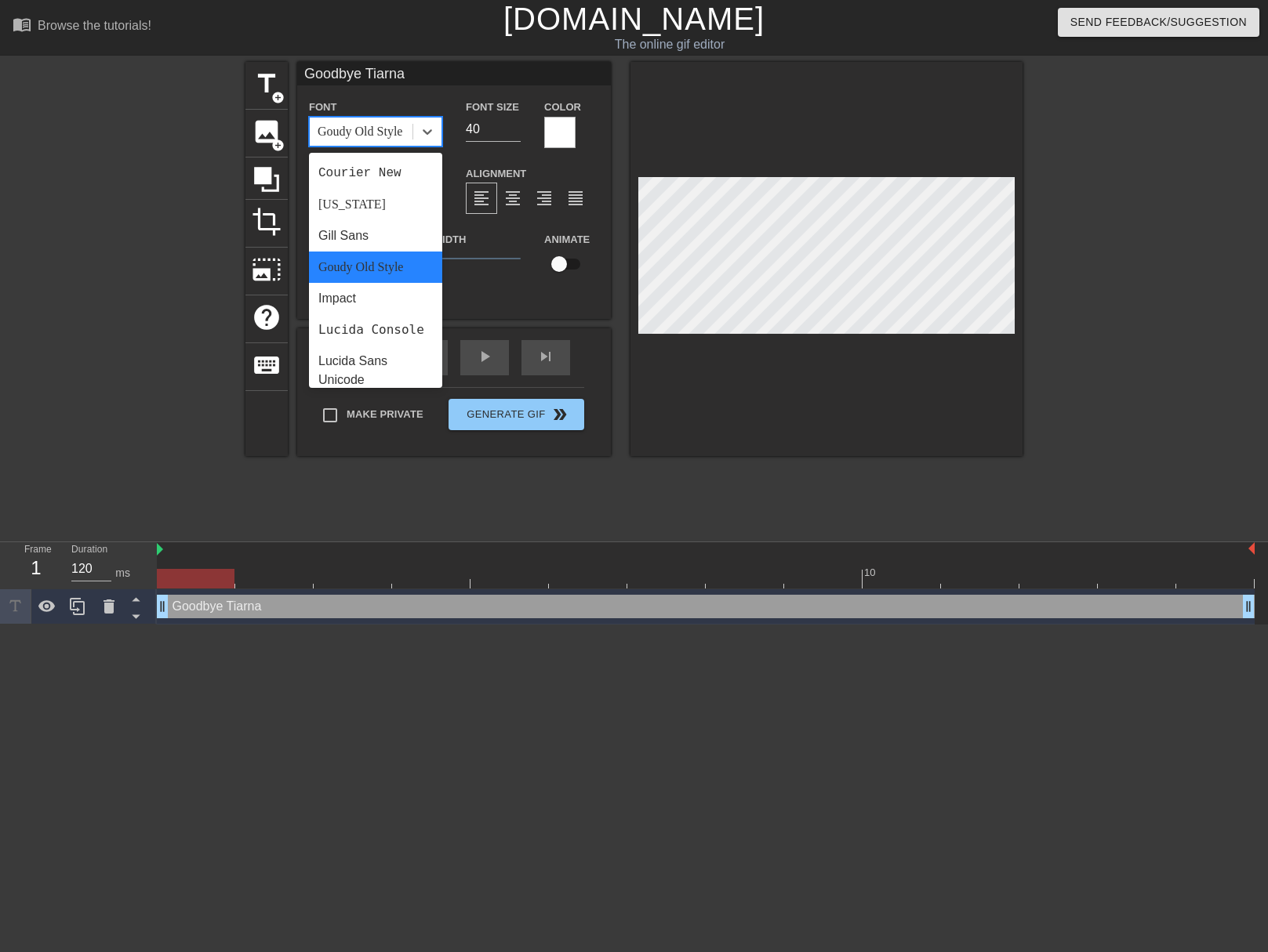
scroll to position [331, 0]
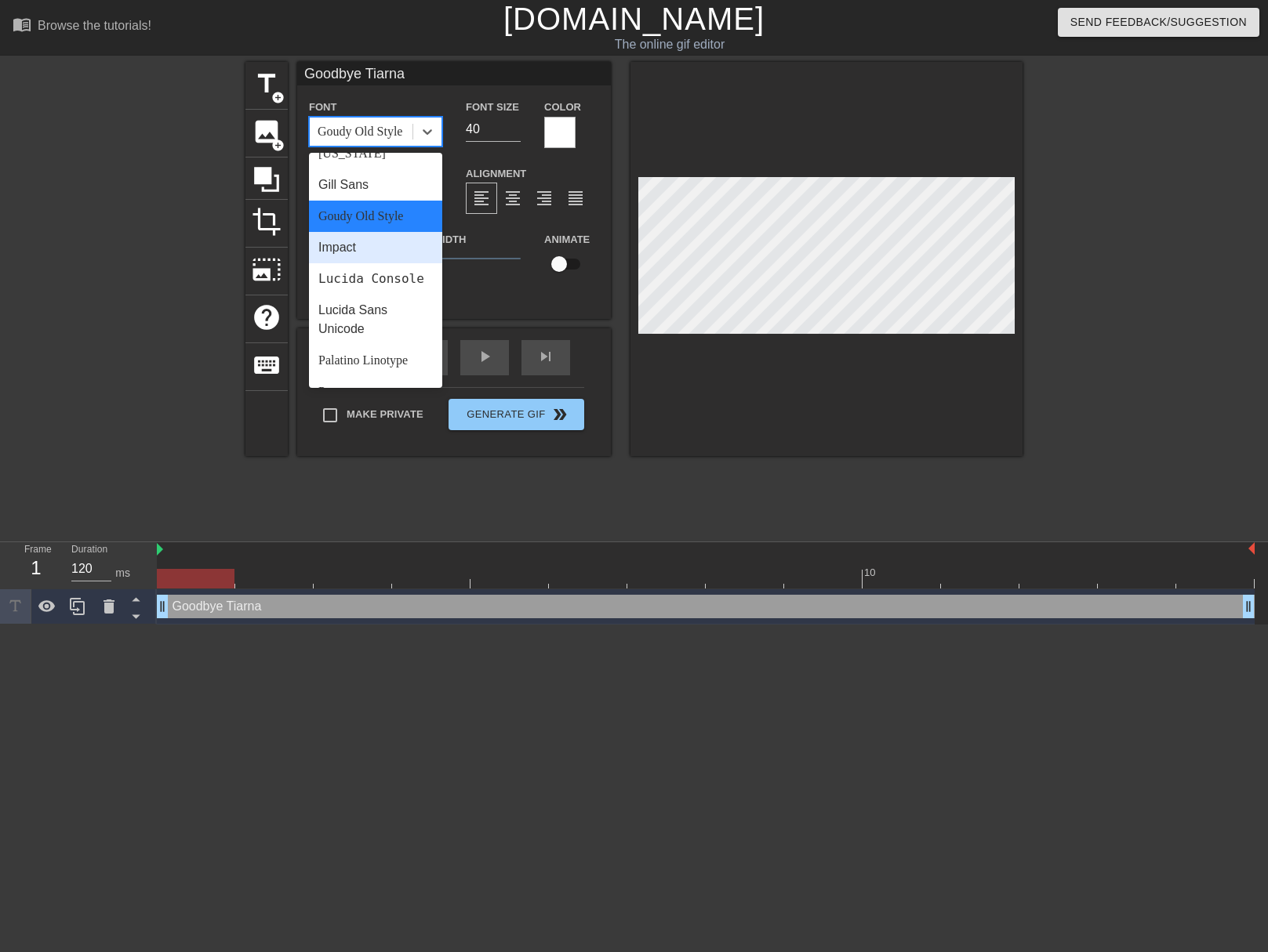
click at [379, 248] on div "Impact" at bounding box center [375, 247] width 133 height 32
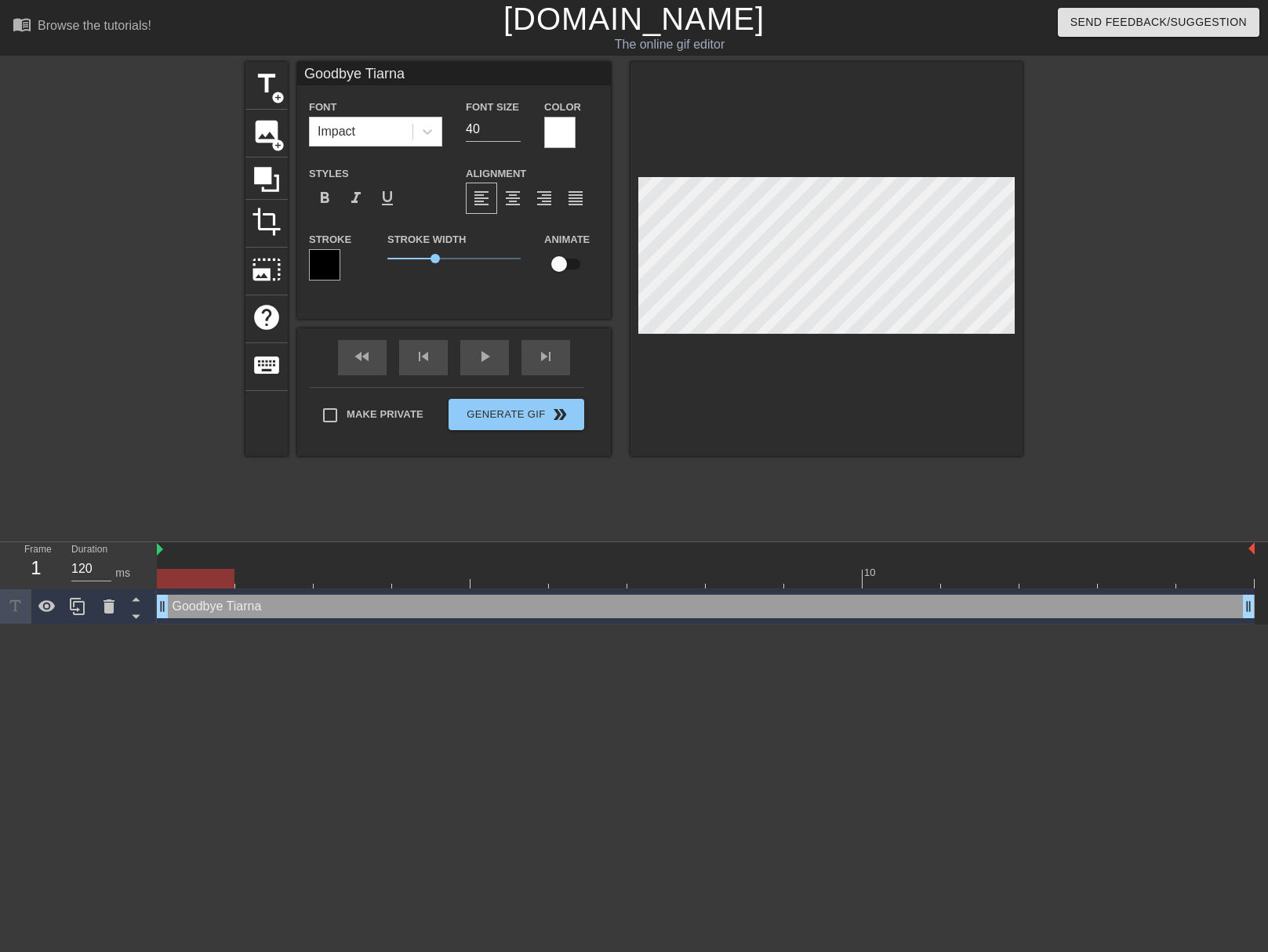
scroll to position [2, 6]
type input "W"
type textarea "W"
type input "We"
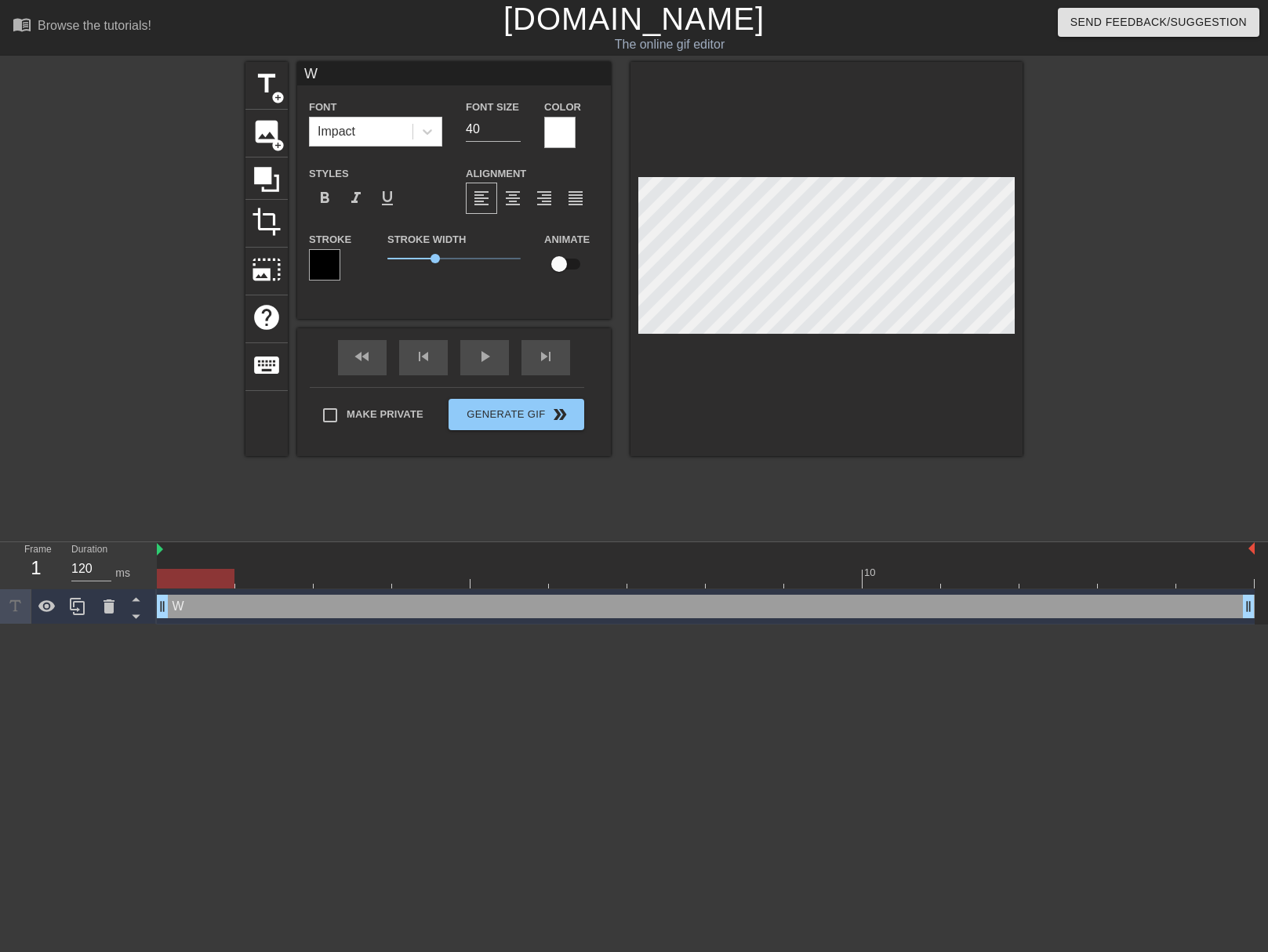
type textarea "We"
type input "We'l"
type textarea "We'l"
type input "We'll"
type textarea "We'll"
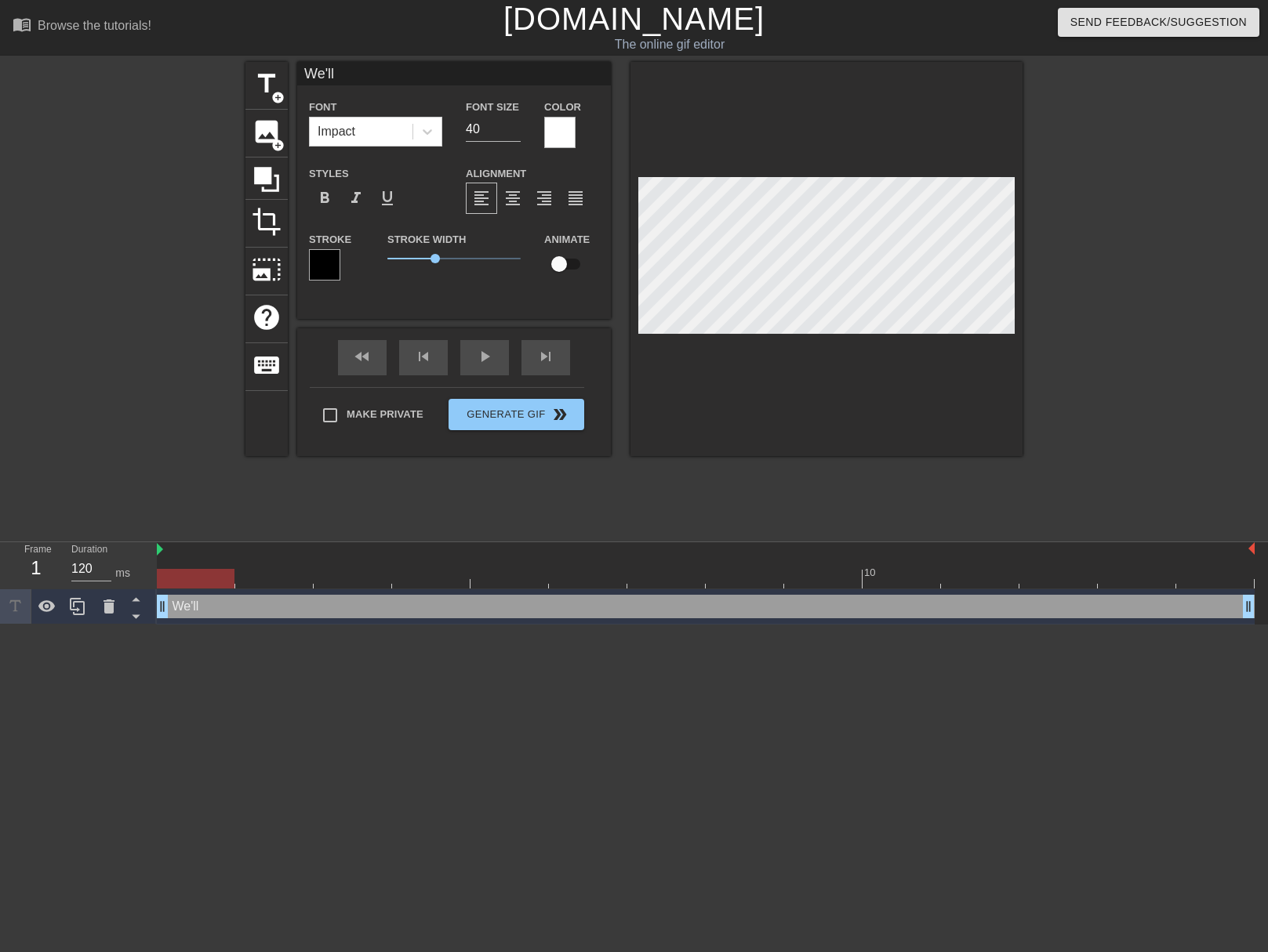
type input "We'l"
type textarea "We'l"
type input "We'"
type textarea "We'"
type input "We"
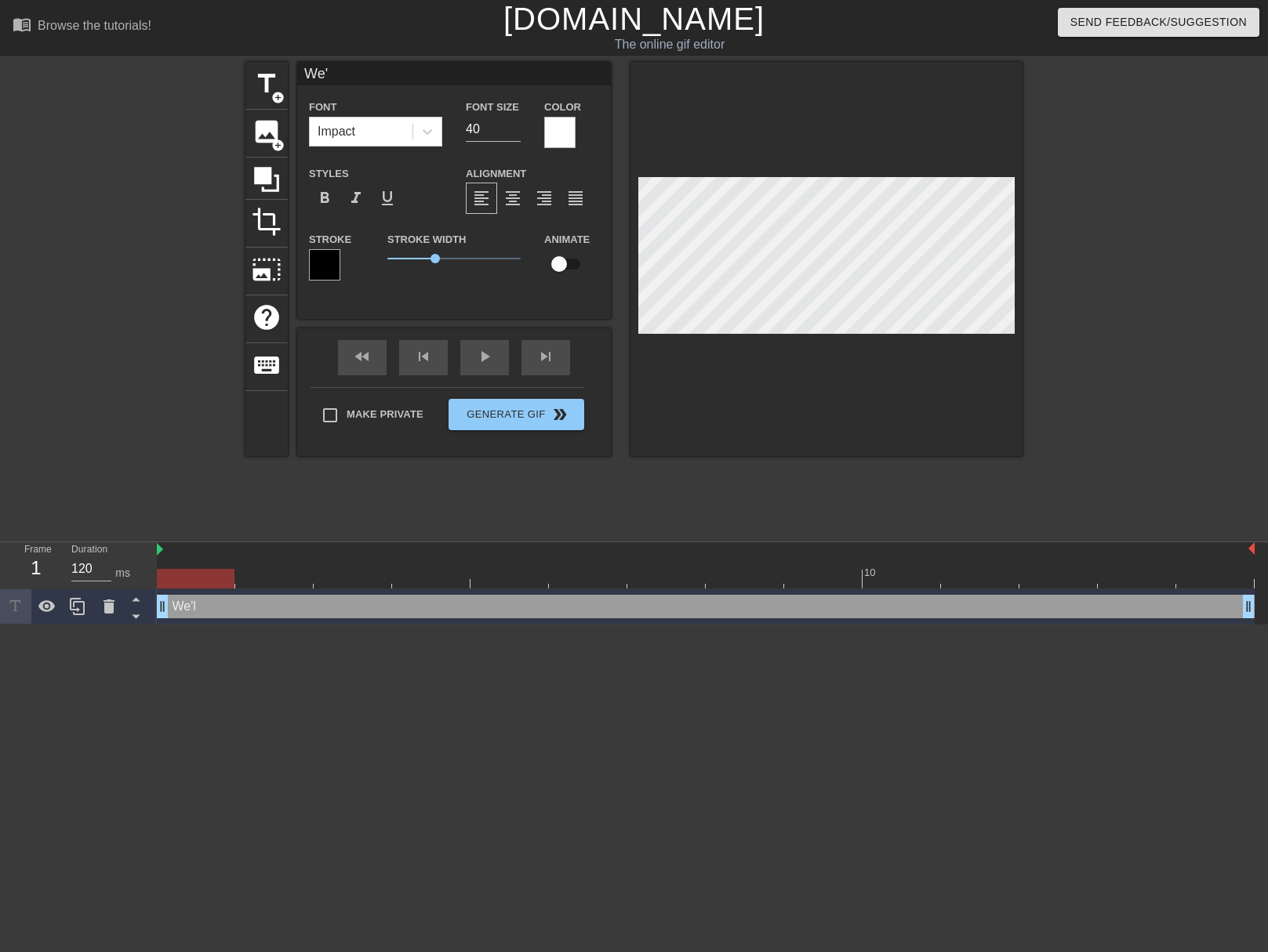
type textarea "We"
type input "W"
type textarea "W"
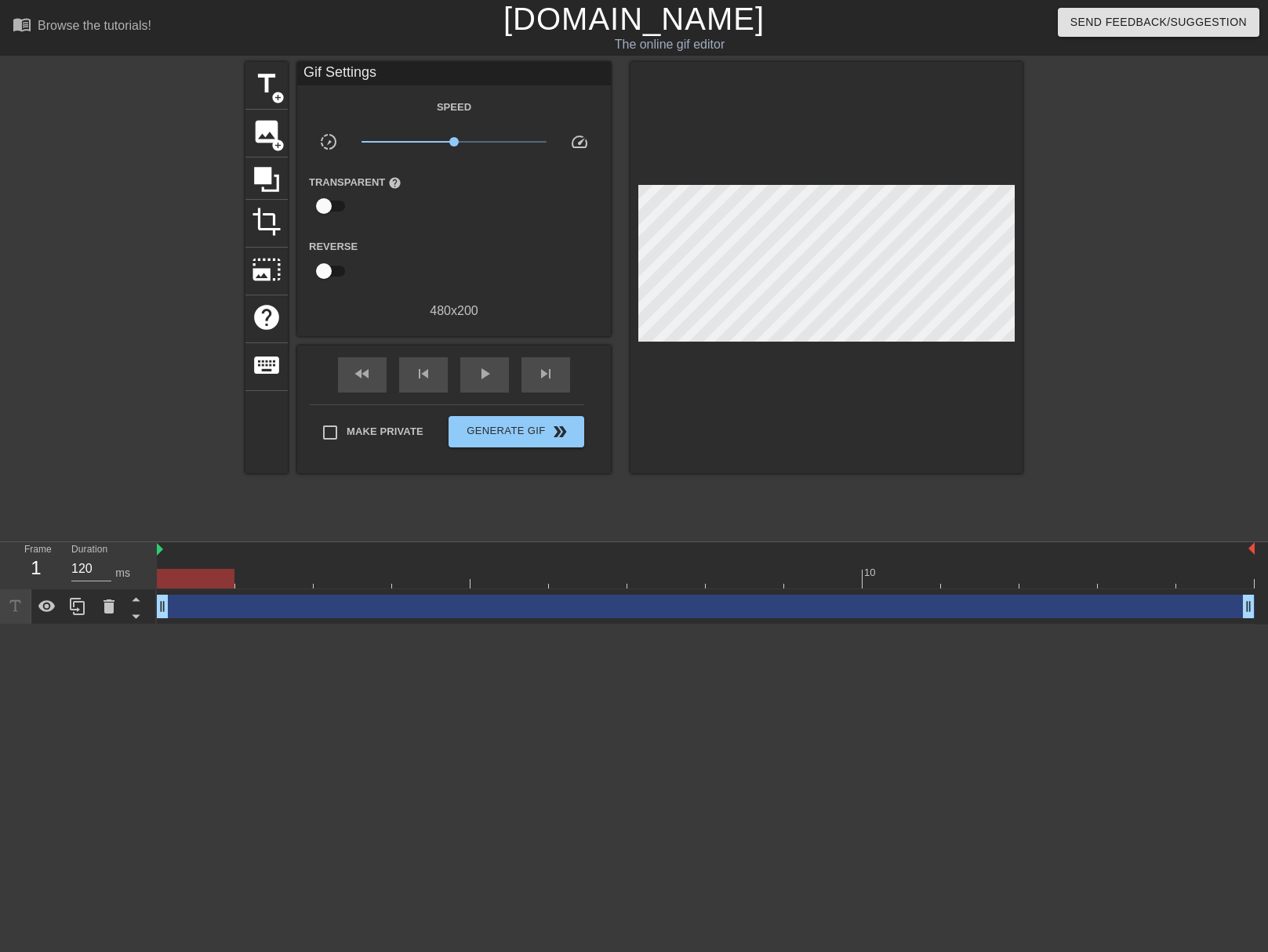
click at [1123, 290] on div at bounding box center [1158, 297] width 235 height 470
